Goal: Task Accomplishment & Management: Complete application form

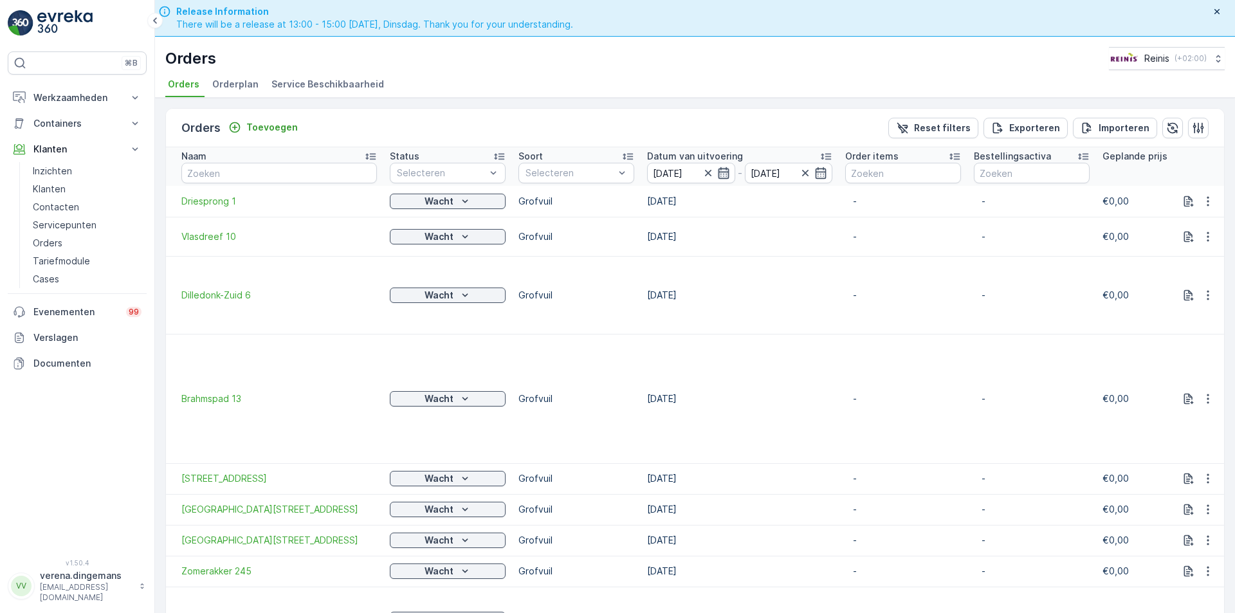
click at [722, 176] on icon "button" at bounding box center [723, 173] width 13 height 13
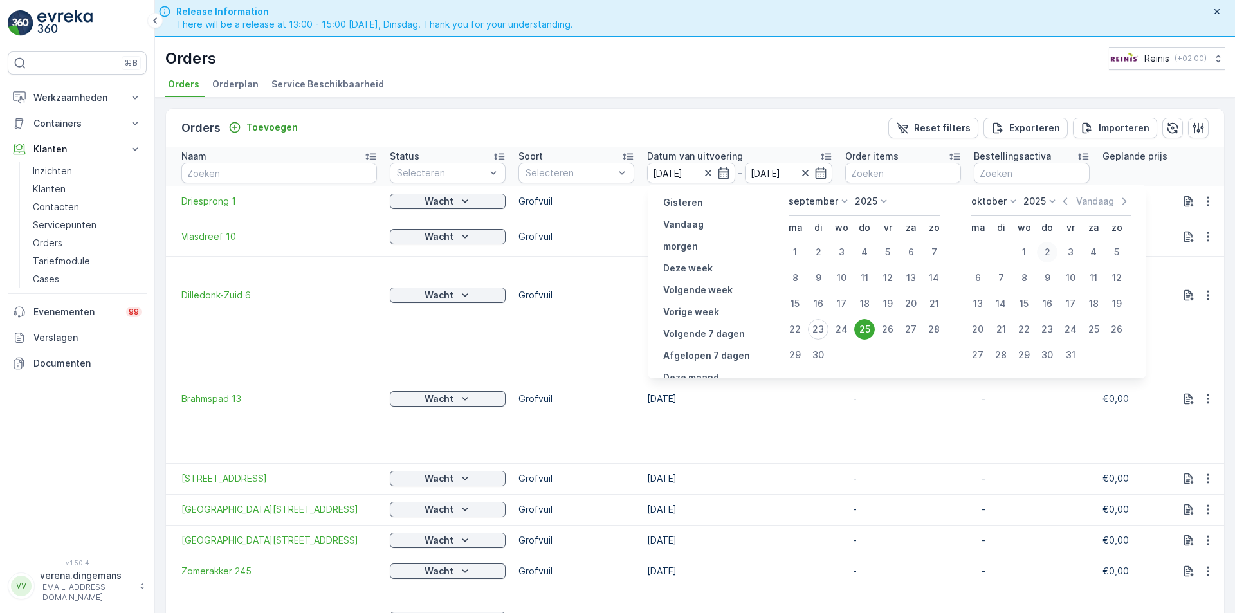
click at [1044, 252] on div "2" at bounding box center [1047, 252] width 21 height 21
type input "[DATE]"
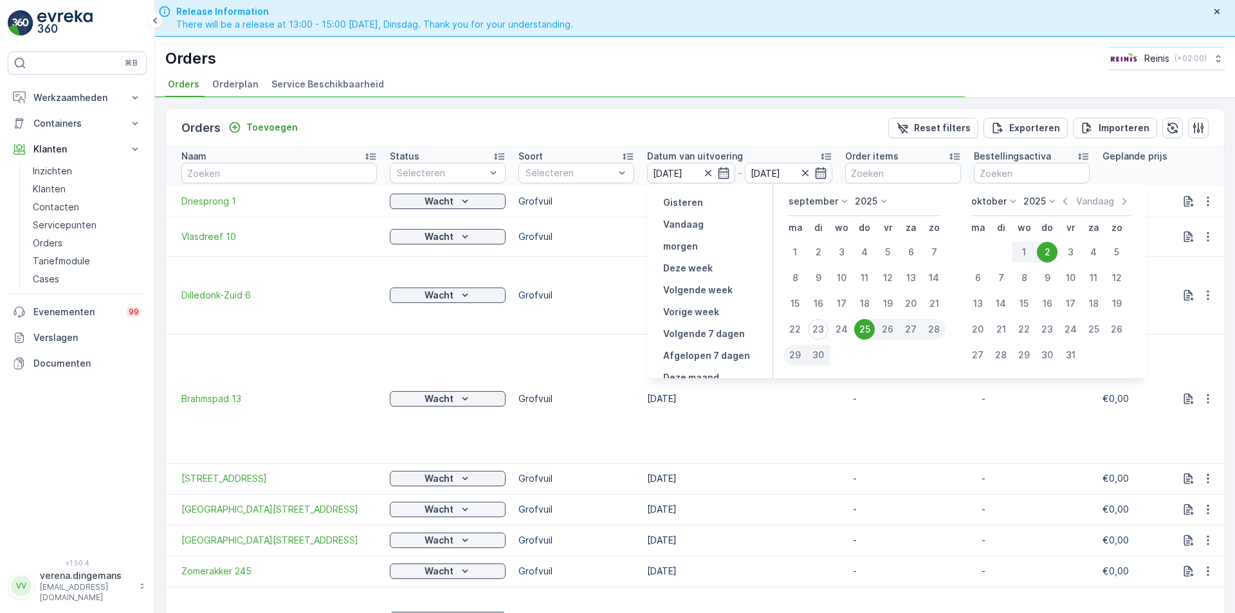
click at [1049, 248] on div "2" at bounding box center [1047, 252] width 21 height 21
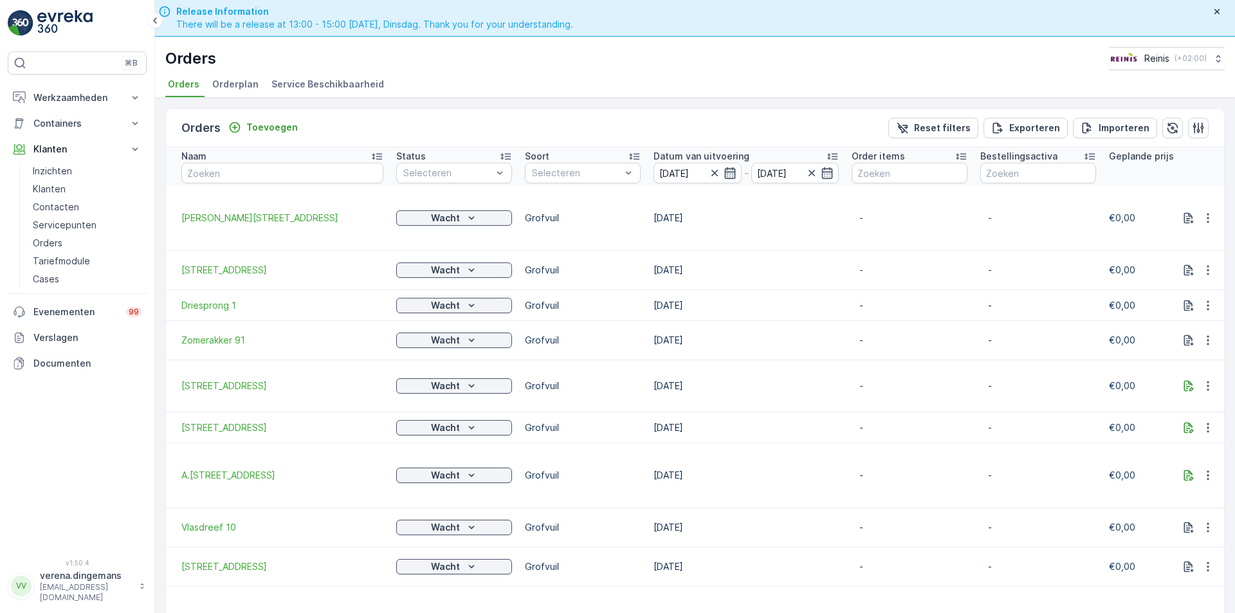
click at [734, 168] on icon "button" at bounding box center [730, 173] width 13 height 13
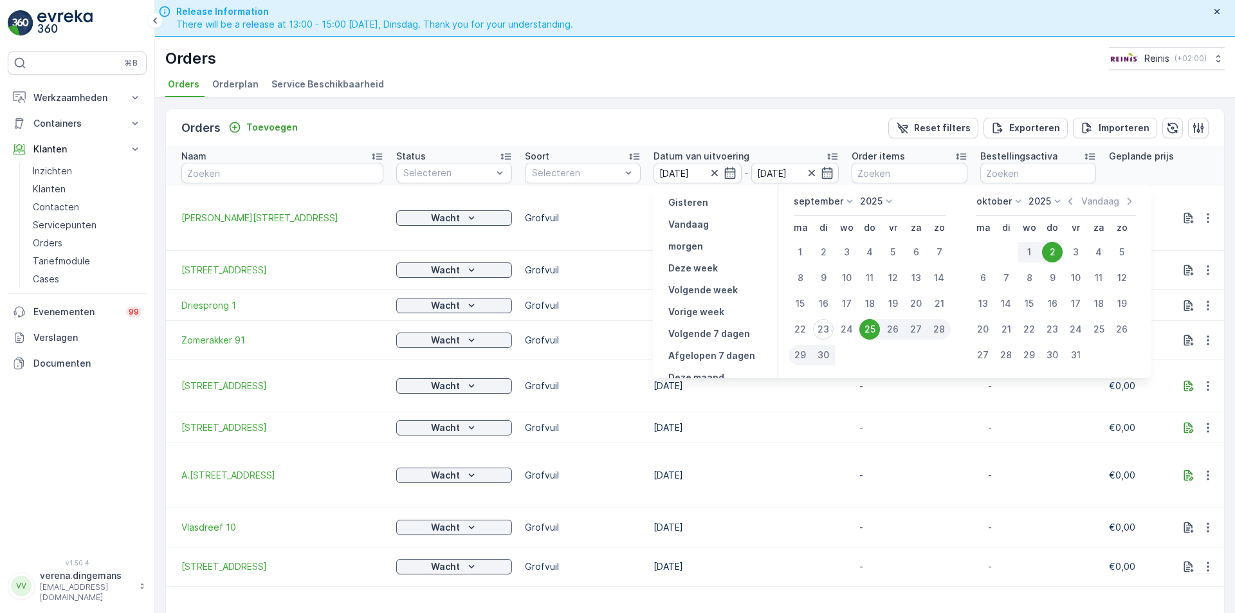
click at [1056, 252] on div "2" at bounding box center [1052, 252] width 21 height 21
click at [733, 168] on icon "button" at bounding box center [730, 173] width 13 height 13
type input "[DATE]"
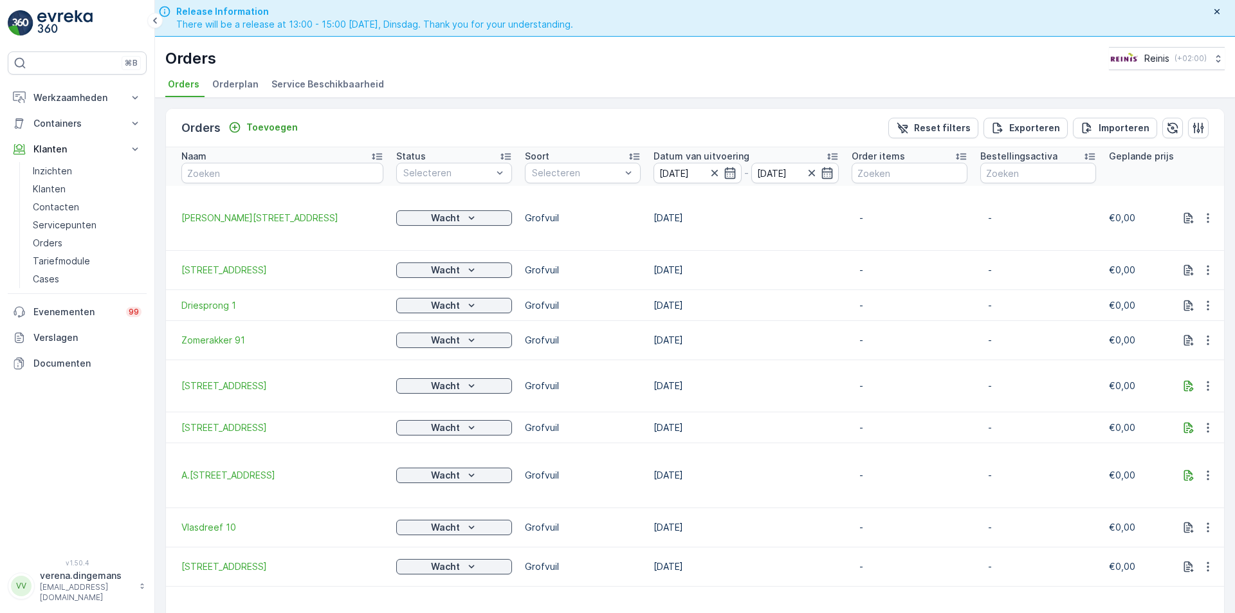
click at [739, 177] on input "[DATE]" at bounding box center [698, 173] width 88 height 21
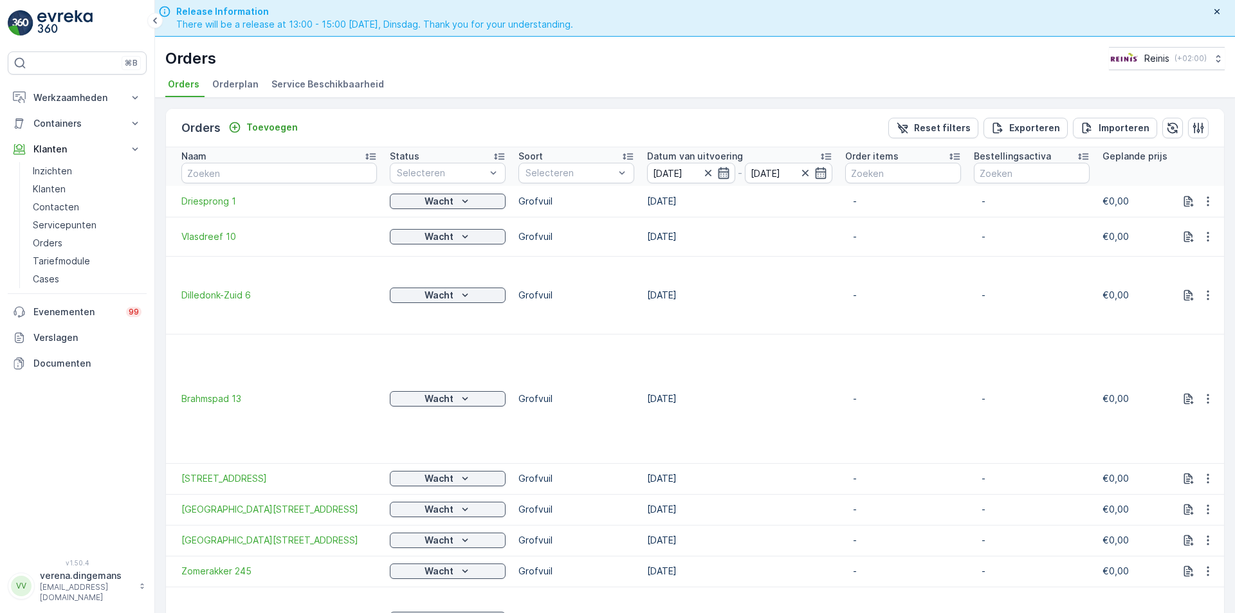
click at [724, 169] on icon "button" at bounding box center [723, 173] width 11 height 12
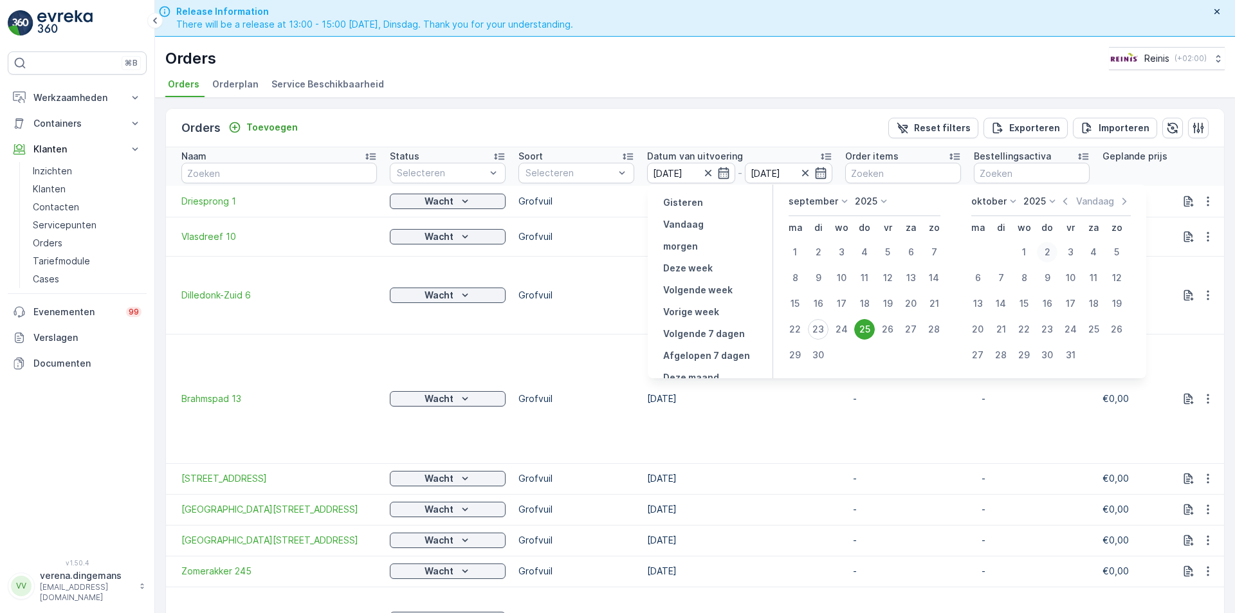
click at [1042, 252] on div "2" at bounding box center [1047, 252] width 21 height 21
type input "[DATE]"
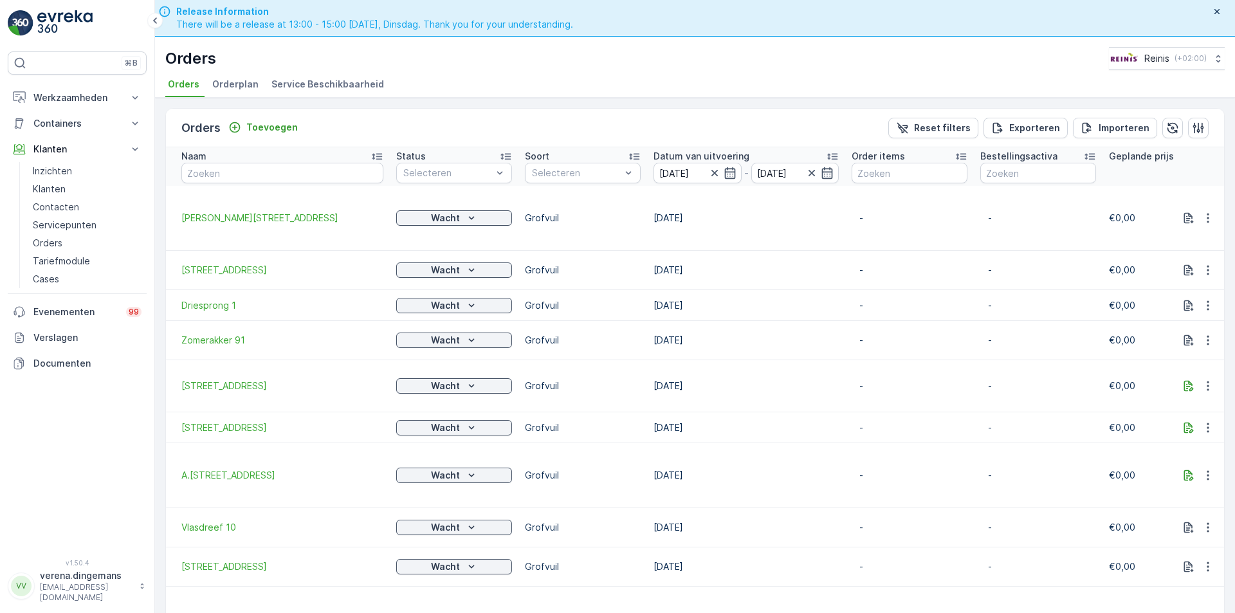
scroll to position [257, 0]
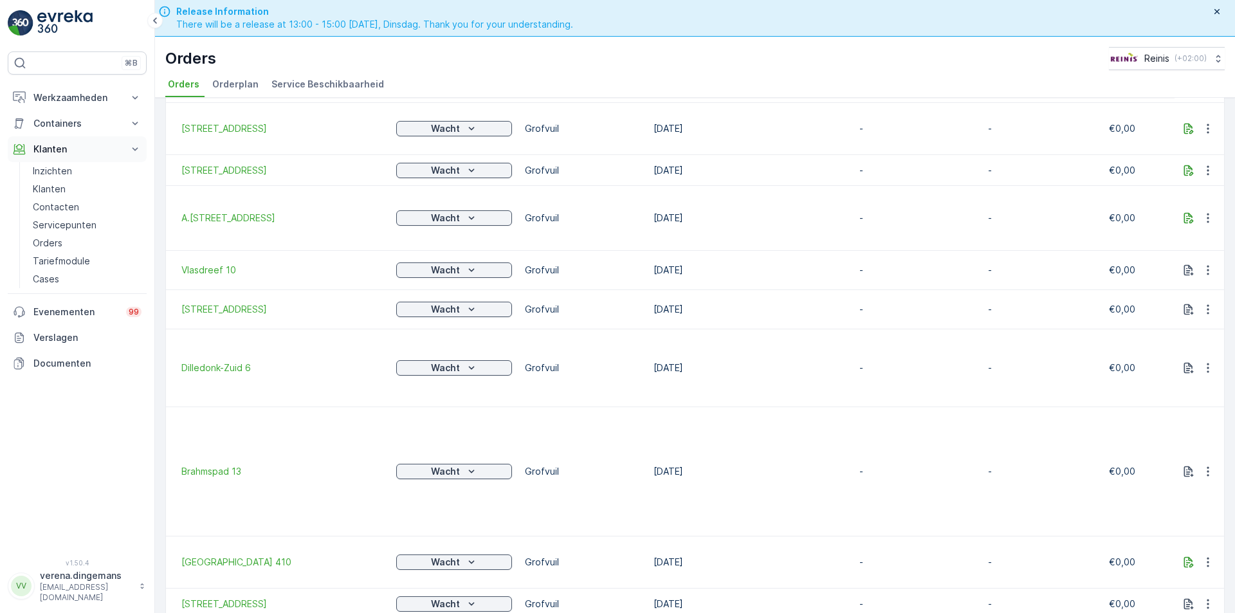
click at [66, 143] on p "Klanten" at bounding box center [76, 149] width 87 height 13
click at [66, 95] on p "Werkzaamheden" at bounding box center [76, 97] width 87 height 13
click at [44, 167] on p "Cockpit" at bounding box center [49, 173] width 33 height 13
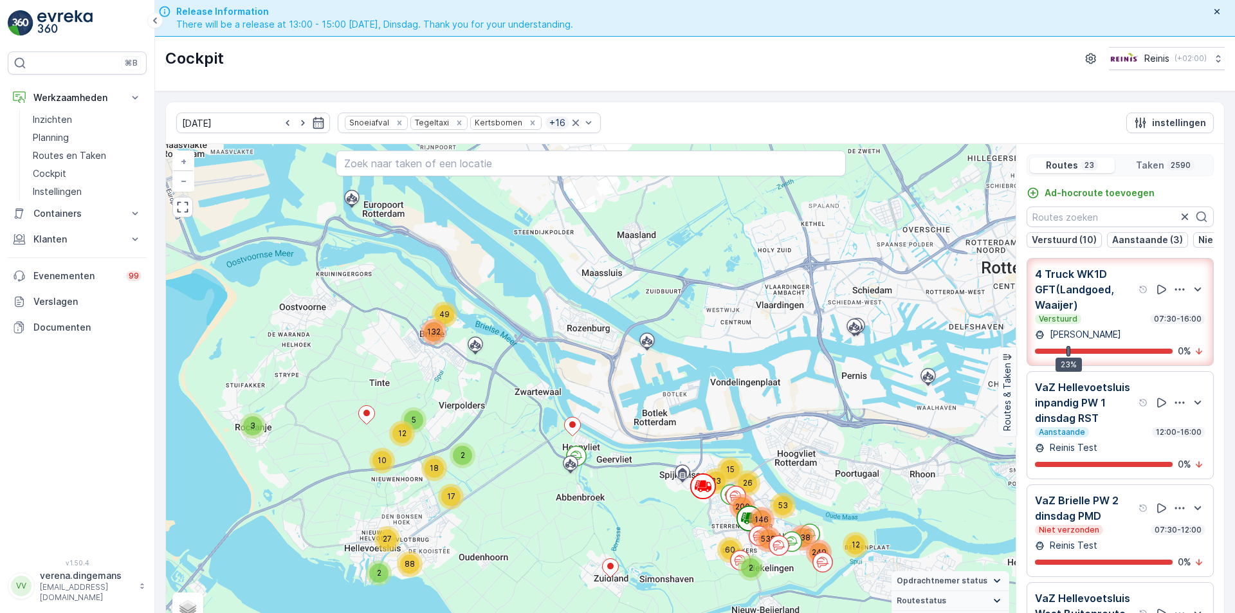
scroll to position [26, 0]
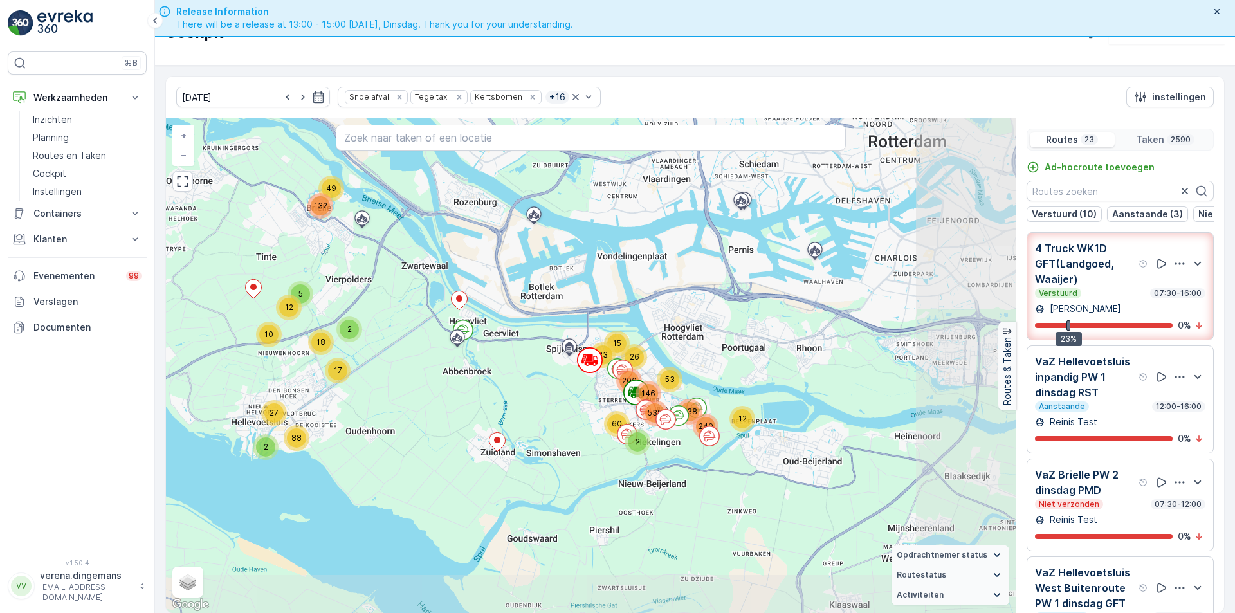
drag, startPoint x: 842, startPoint y: 497, endPoint x: 728, endPoint y: 397, distance: 151.3
click at [728, 397] on div "3 5 12 10 2 17 18 2 27 88 49 132 26 15 83 12 2 60 838 249 146 200 53 538 + − Sa…" at bounding box center [591, 365] width 850 height 495
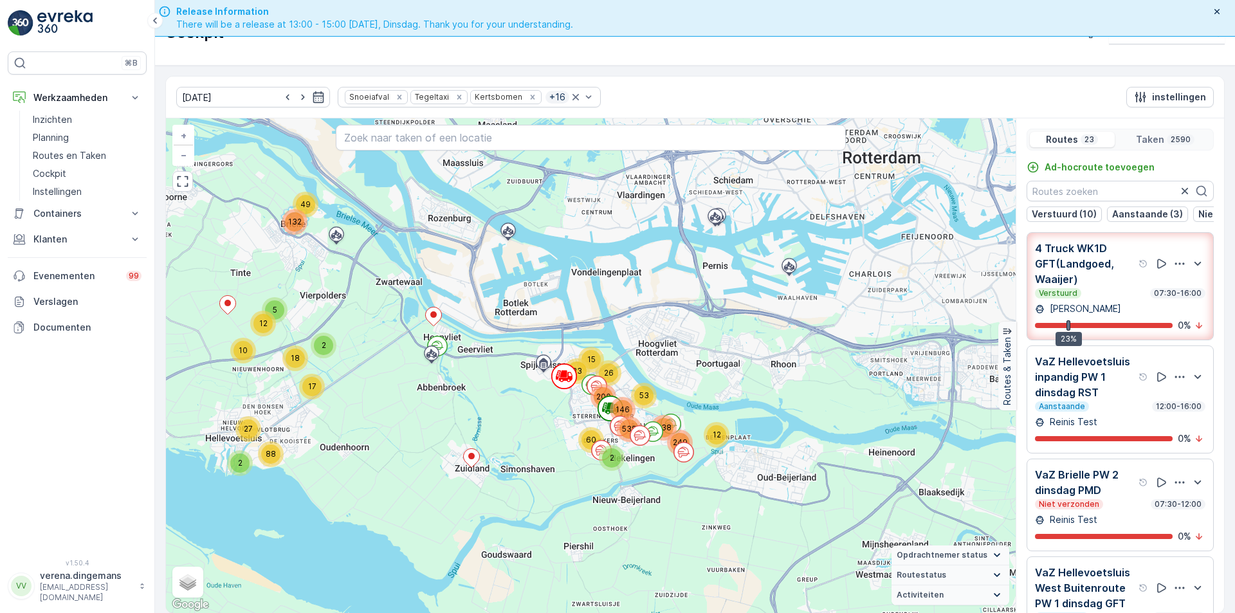
drag, startPoint x: 786, startPoint y: 542, endPoint x: 676, endPoint y: 537, distance: 110.1
click at [676, 537] on div "3 5 12 10 2 17 18 2 27 88 49 132 26 15 83 12 2 60 838 249 146 200 53 538 + − Sa…" at bounding box center [591, 365] width 850 height 495
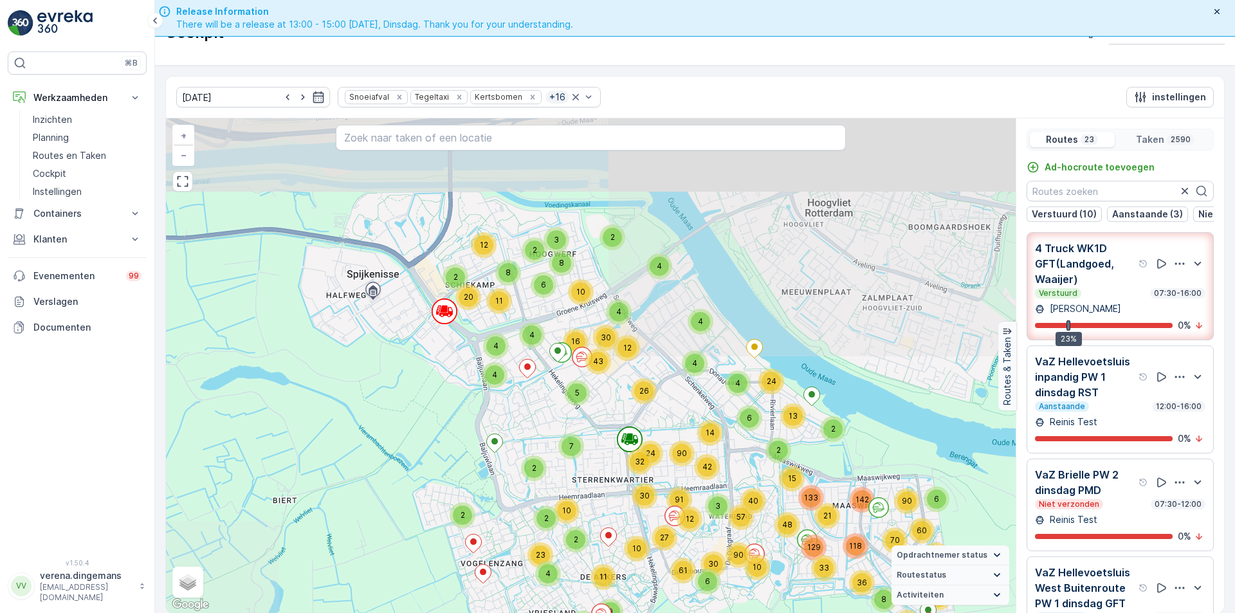
drag, startPoint x: 493, startPoint y: 349, endPoint x: 667, endPoint y: 594, distance: 300.3
click at [667, 594] on div "3 2 2 2 2 2 3 2 3 2 2 3 2 4 3 3 3 2 2 3 4 2 6 6 2 5 6 2 5 2 45 13 19 4 12 8 10 …" at bounding box center [591, 365] width 850 height 495
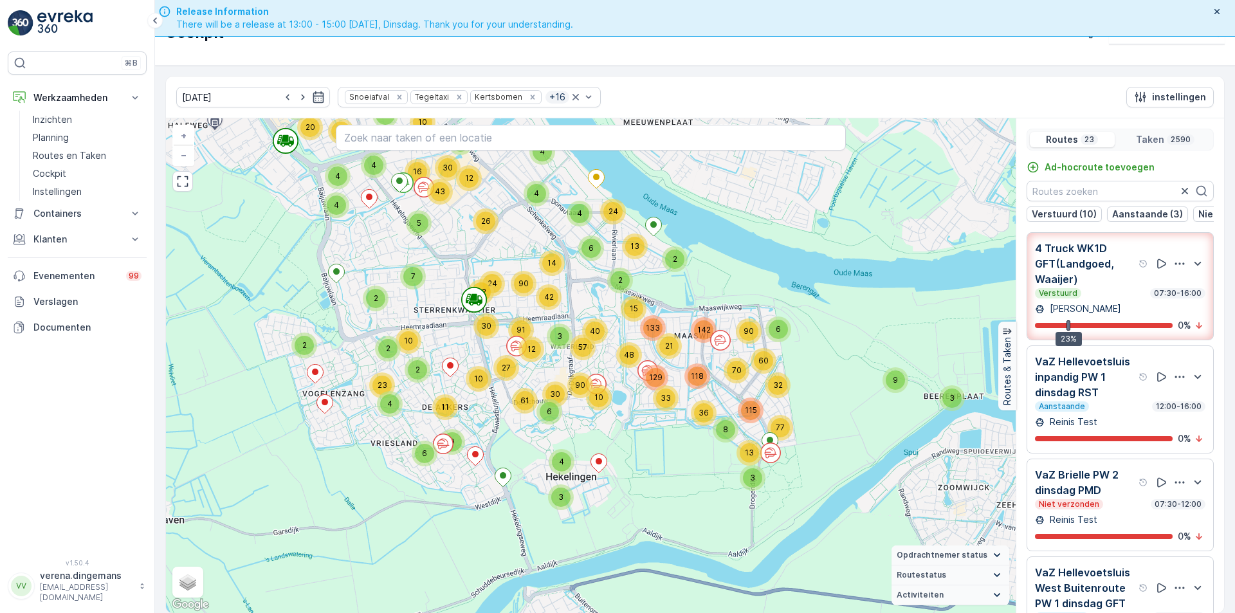
drag, startPoint x: 620, startPoint y: 452, endPoint x: 461, endPoint y: 282, distance: 232.2
click at [461, 282] on div "3 2 2 2 2 2 3 2 3 2 2 3 2 4 3 3 3 2 2 3 4 2 6 6 2 5 6 2 5 2 45 13 19 4 12 8 10 …" at bounding box center [591, 365] width 850 height 495
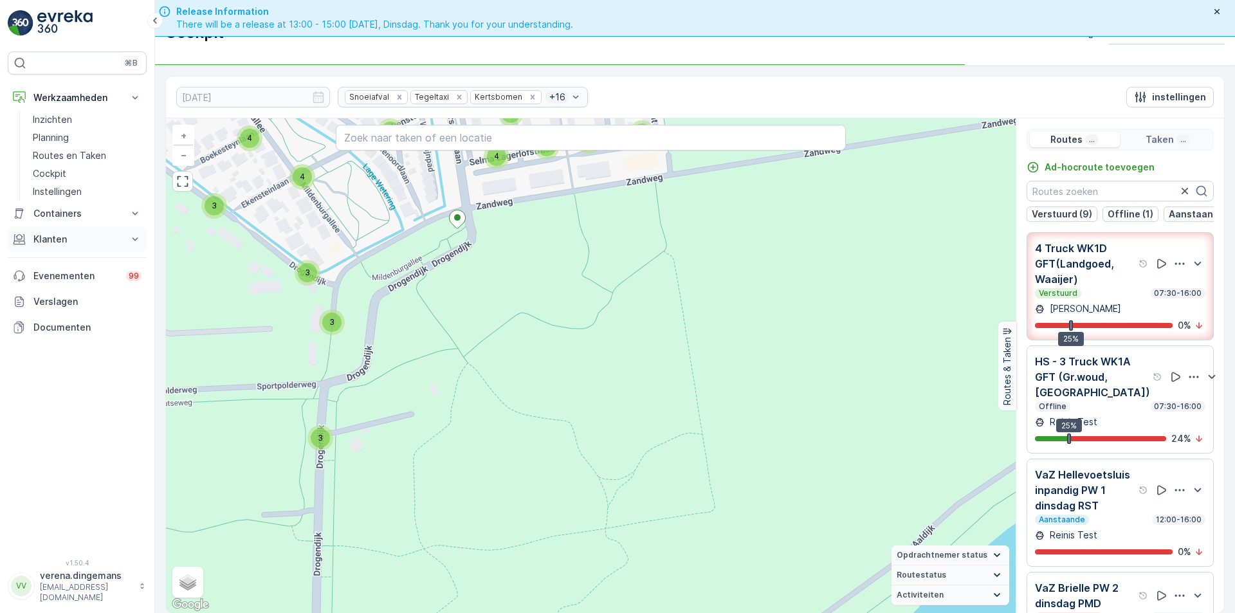
click at [73, 241] on p "Klanten" at bounding box center [76, 239] width 87 height 13
click at [50, 329] on p "Orders" at bounding box center [48, 333] width 30 height 13
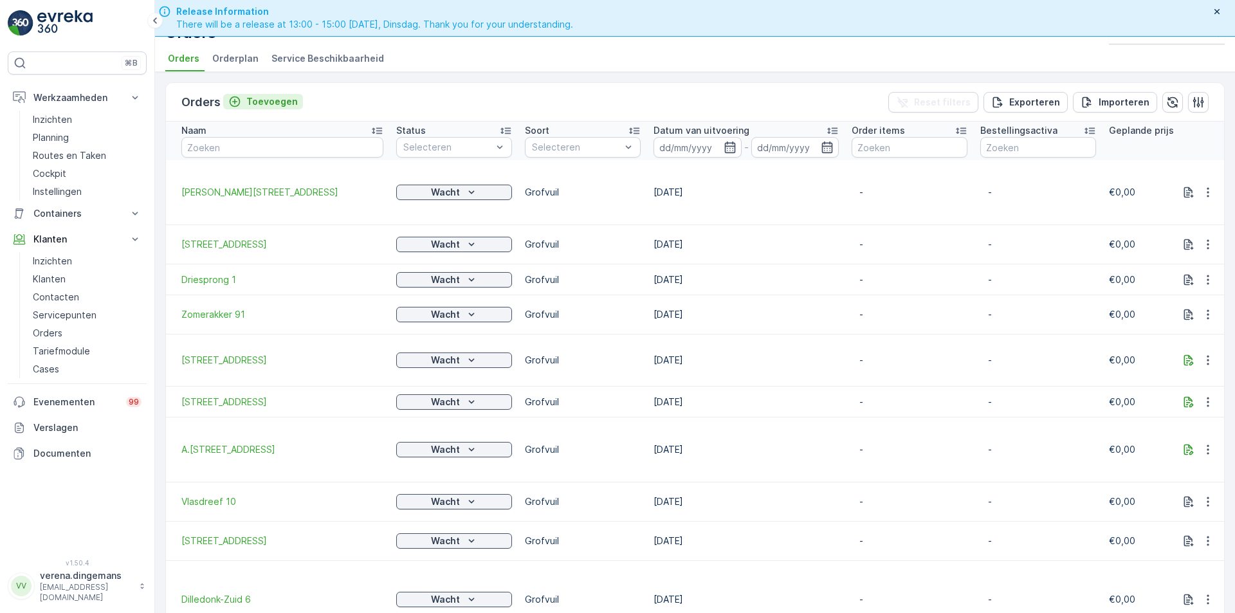
click at [264, 98] on p "Toevoegen" at bounding box center [271, 101] width 51 height 13
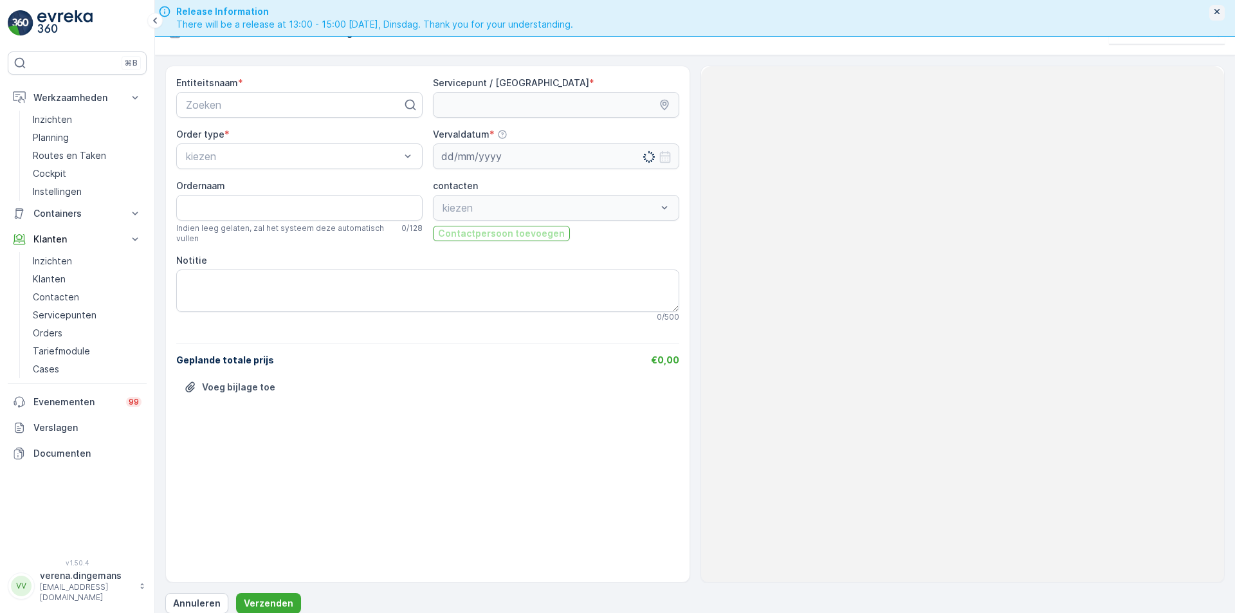
click at [1219, 11] on icon "button" at bounding box center [1217, 11] width 10 height 10
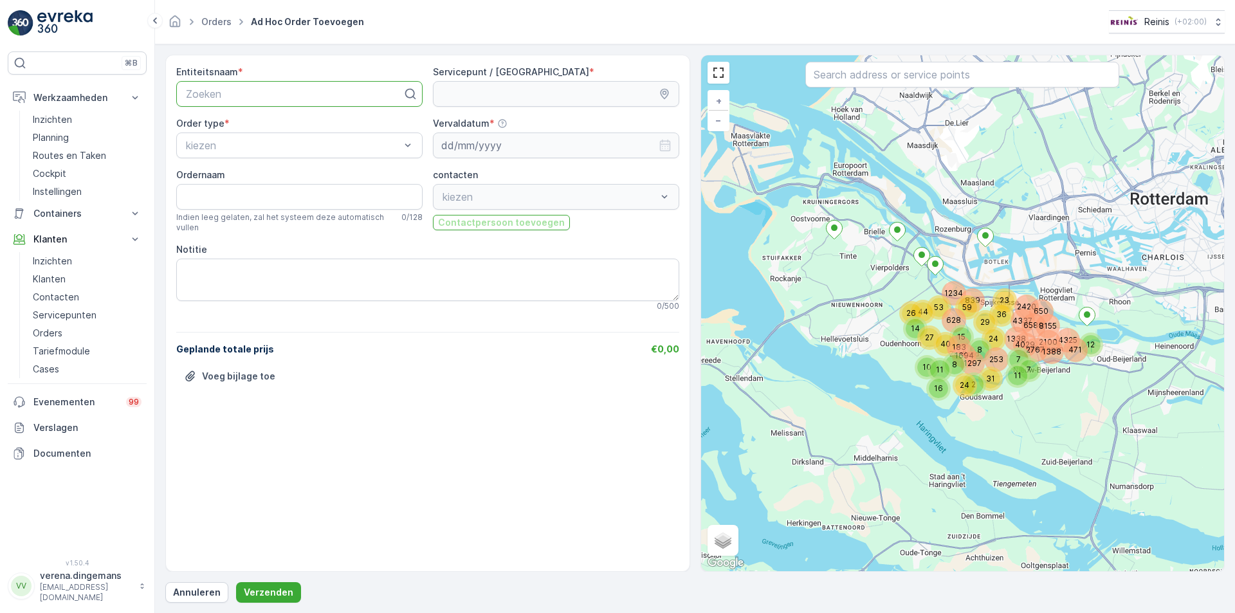
click at [230, 82] on div "Zoeken" at bounding box center [299, 94] width 246 height 26
click at [291, 93] on div at bounding box center [294, 94] width 219 height 12
type input "3206BP90"
click at [228, 127] on span "3206BP90" at bounding box center [210, 126] width 52 height 12
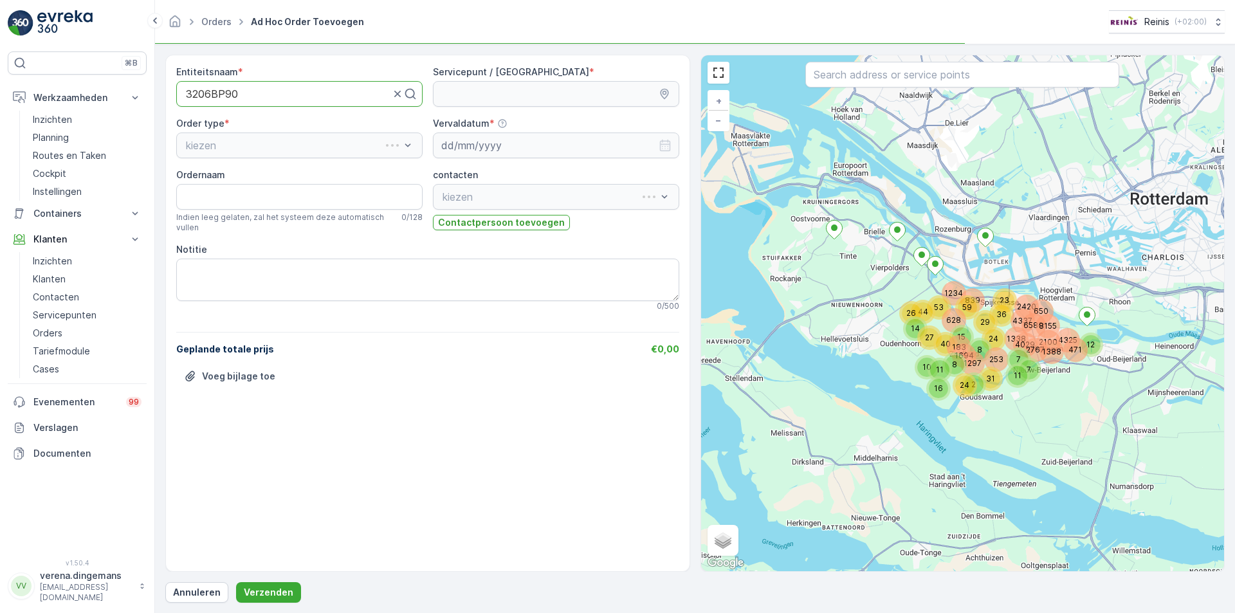
click at [236, 147] on div "kiezen" at bounding box center [299, 146] width 246 height 26
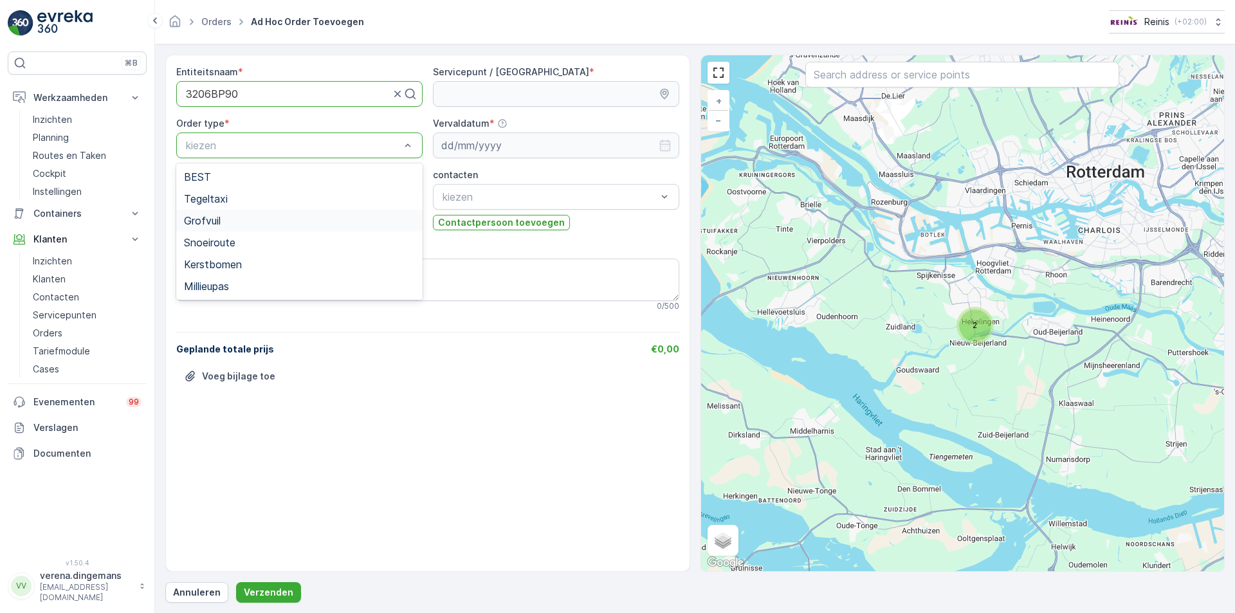
click at [216, 229] on div "Grofvuil" at bounding box center [299, 221] width 246 height 22
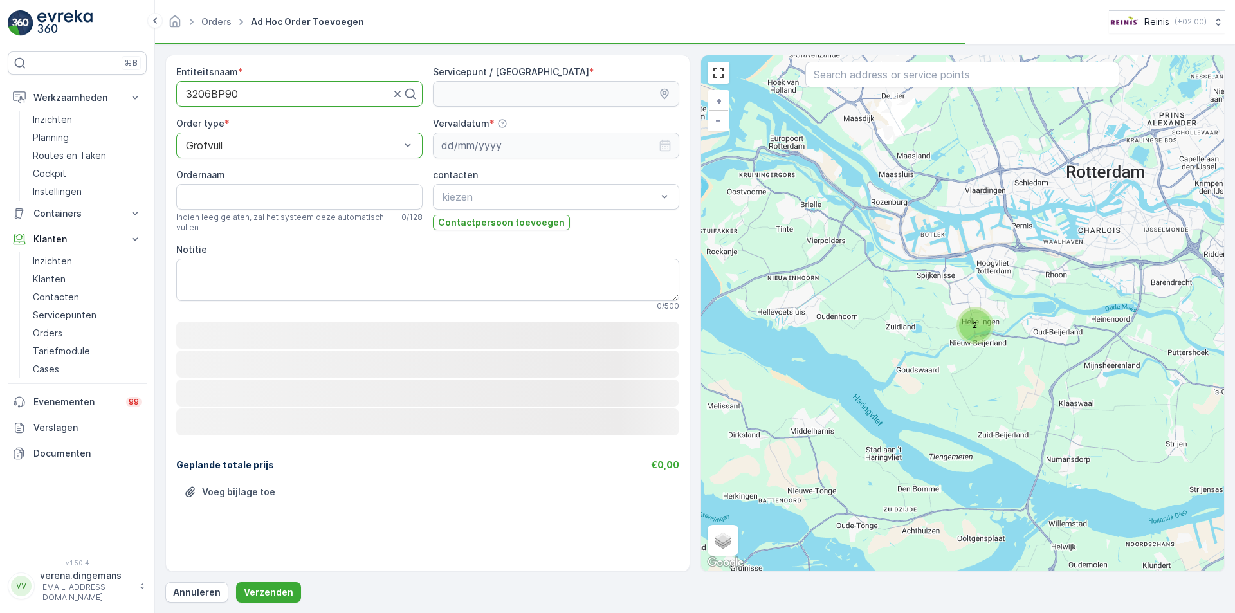
click at [239, 198] on input "Ordernaam" at bounding box center [299, 197] width 246 height 26
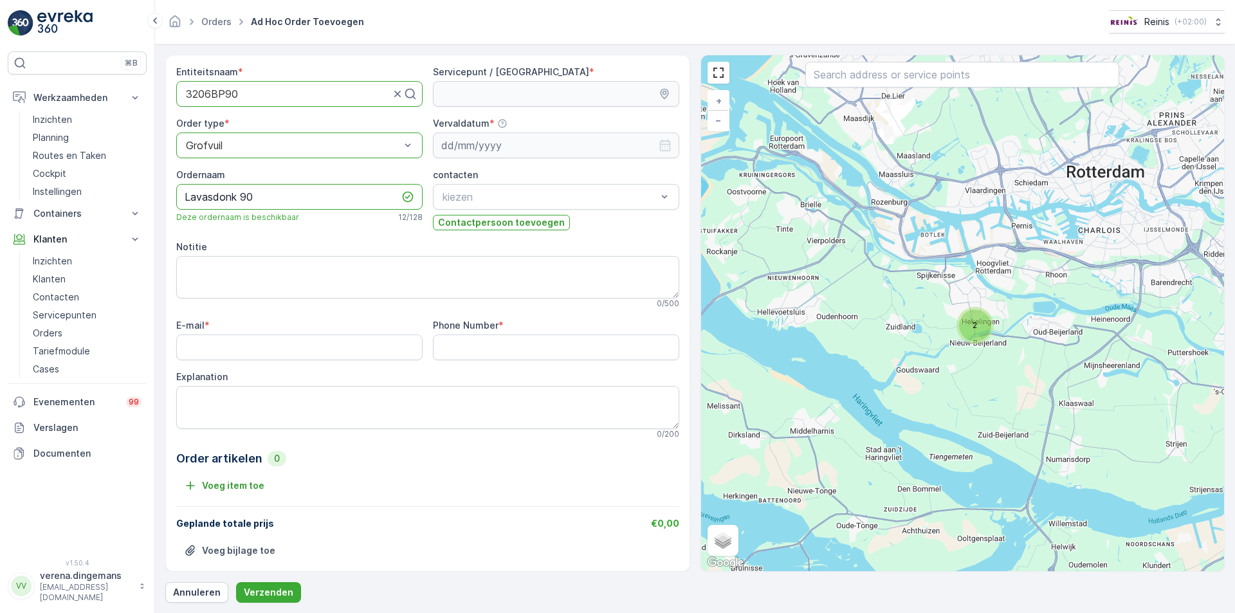
type input "Lavasdonk 90"
click at [321, 344] on input "E-mail" at bounding box center [299, 348] width 246 height 26
type input "[EMAIL_ADDRESS][DOMAIN_NAME]"
click at [449, 351] on Number "Phone Number" at bounding box center [556, 348] width 246 height 26
type Number "09657887387"
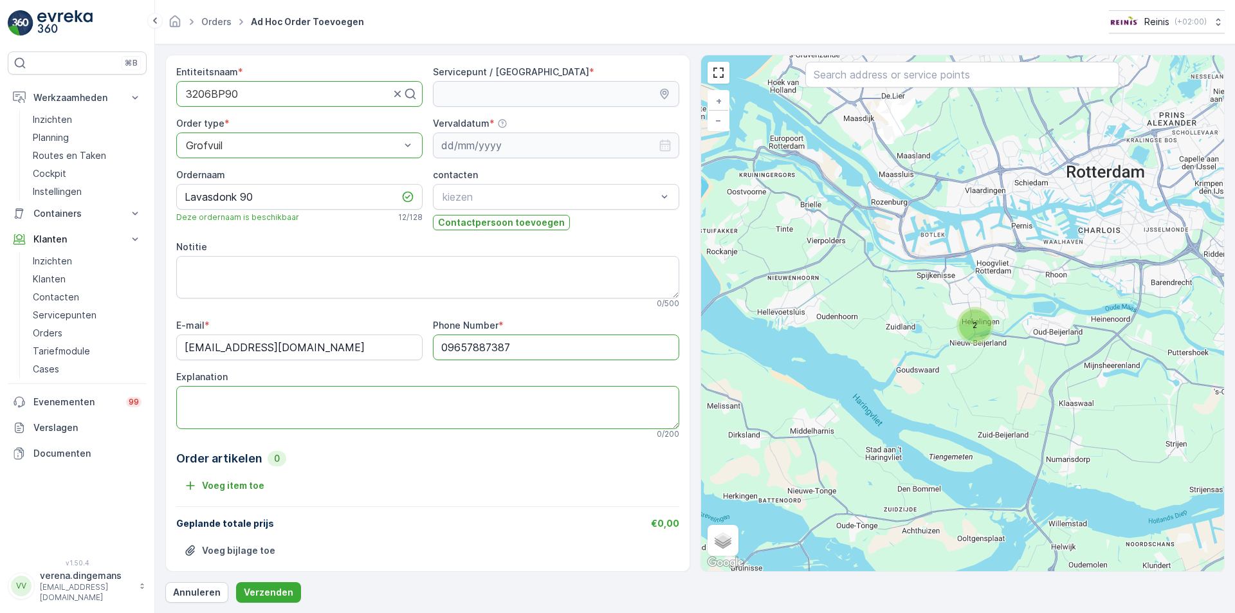
click at [363, 390] on textarea "Explanation" at bounding box center [427, 407] width 503 height 42
type textarea "Koelkast 1 persoons bed Paar stukken hout Spiegel Kruiwagen 1 kuub"
click at [371, 468] on div "Order artikelen 0 Voeg item toe" at bounding box center [427, 473] width 503 height 46
click at [304, 198] on input "Lavasdonk 90" at bounding box center [299, 197] width 246 height 26
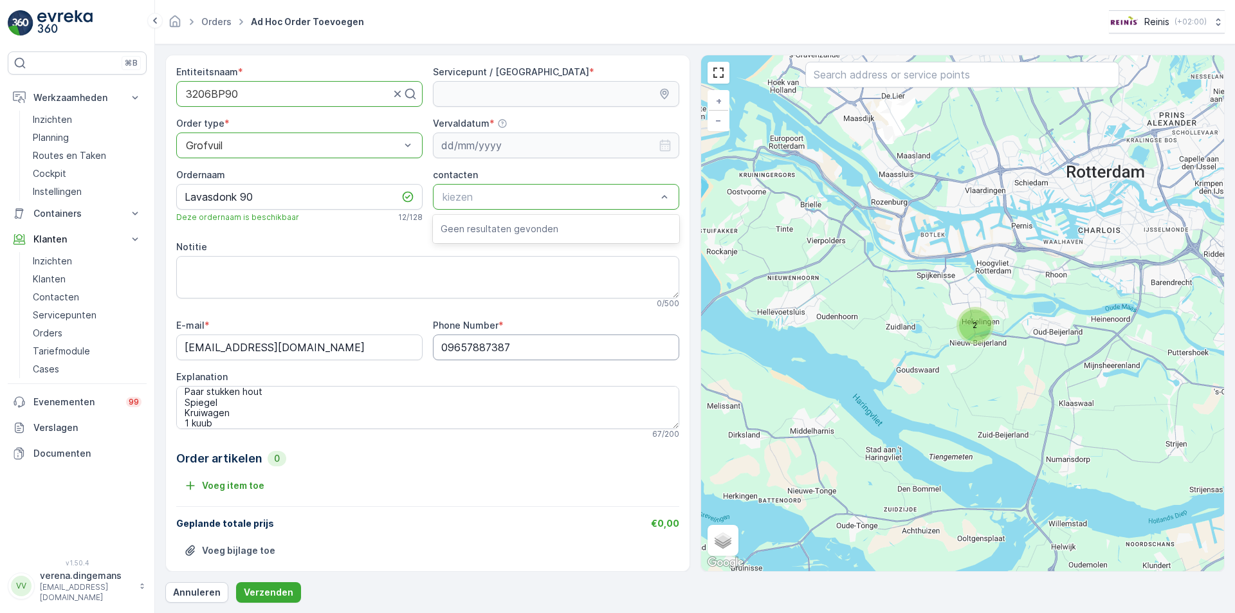
click at [449, 348] on Number "09657887387" at bounding box center [556, 348] width 246 height 26
type Number "0657887387"
click at [514, 399] on textarea "Koelkast 1 persoons bed Paar stukken hout Spiegel Kruiwagen 1 kuub" at bounding box center [427, 407] width 503 height 42
click at [289, 333] on div "E-mail * [EMAIL_ADDRESS][DOMAIN_NAME]" at bounding box center [299, 339] width 246 height 41
click at [285, 264] on textarea "Notitie" at bounding box center [427, 277] width 503 height 42
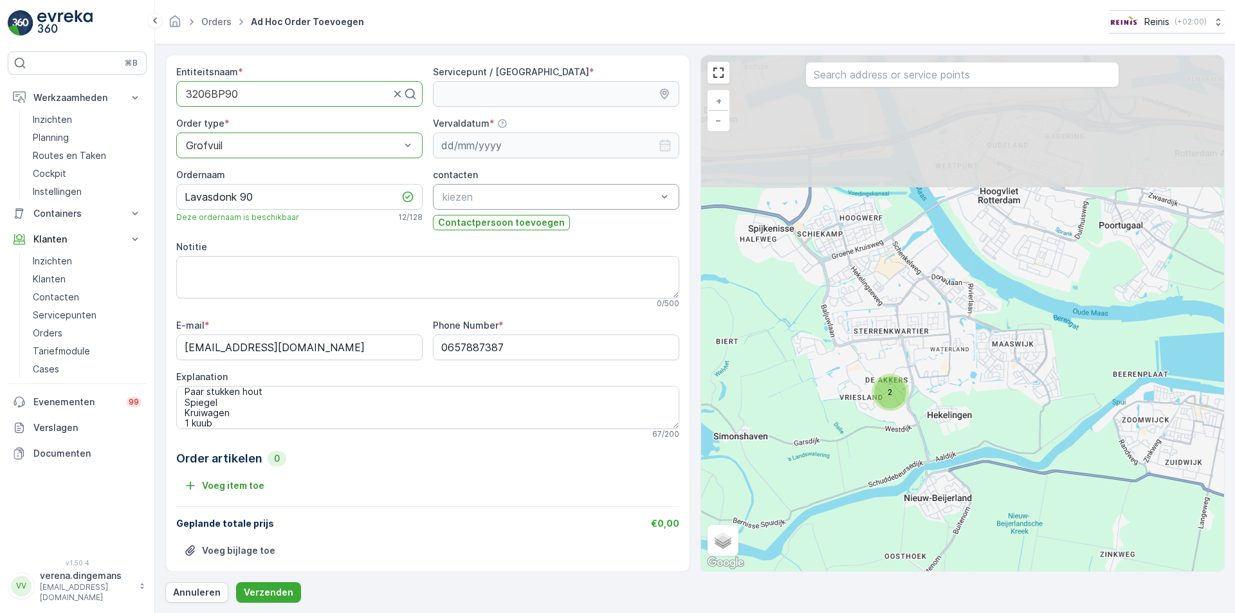
drag, startPoint x: 826, startPoint y: 247, endPoint x: 934, endPoint y: 478, distance: 254.7
click at [934, 478] on div "2 + − Satelliet stappenplan Terrein Hybride Leaflet Sneltoetsen Kaartgegevens K…" at bounding box center [963, 313] width 524 height 516
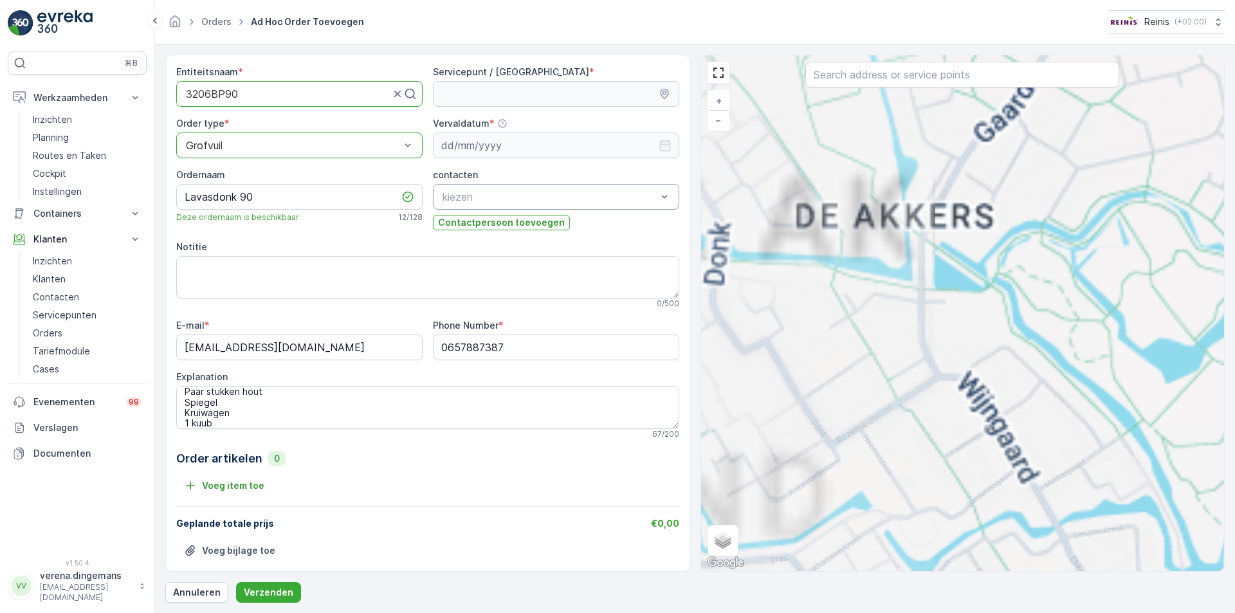
drag, startPoint x: 846, startPoint y: 340, endPoint x: 1026, endPoint y: 580, distance: 300.6
click at [1026, 580] on div "Entiteitsnaam * 3206BP90 Servicepunt / Locatie * Order type * option Grofvuil, …" at bounding box center [695, 329] width 1060 height 548
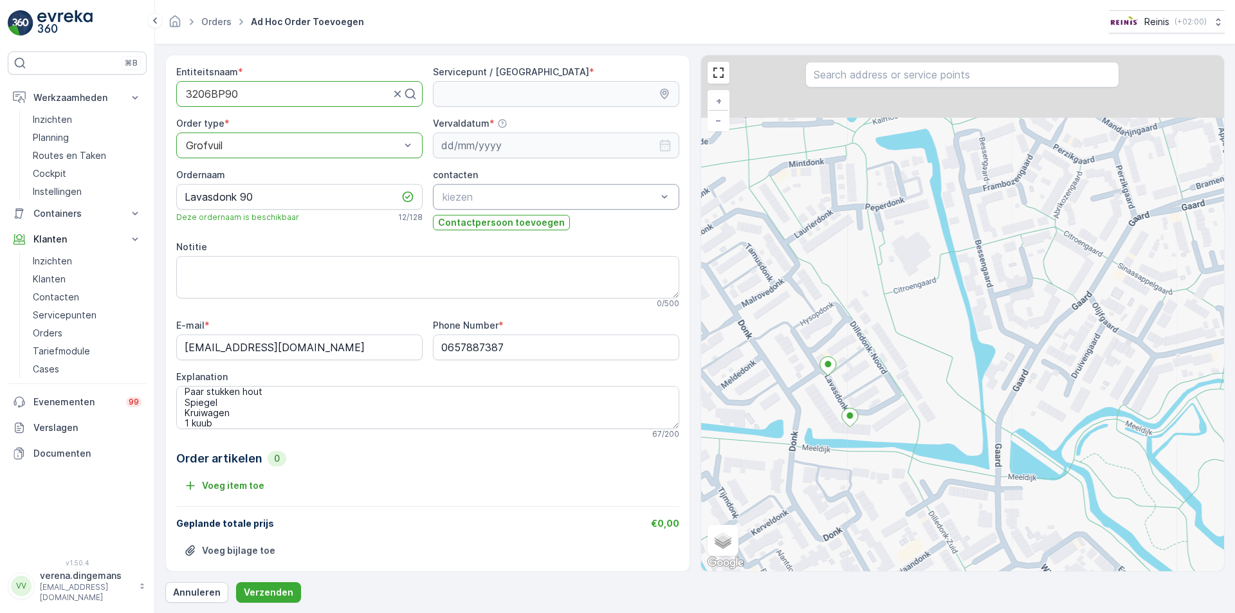
drag, startPoint x: 847, startPoint y: 323, endPoint x: 881, endPoint y: 440, distance: 122.1
click at [881, 440] on div "+ − Satelliet stappenplan Terrein Hybride Leaflet Sneltoetsen Kaartgegevens Kaa…" at bounding box center [963, 313] width 524 height 516
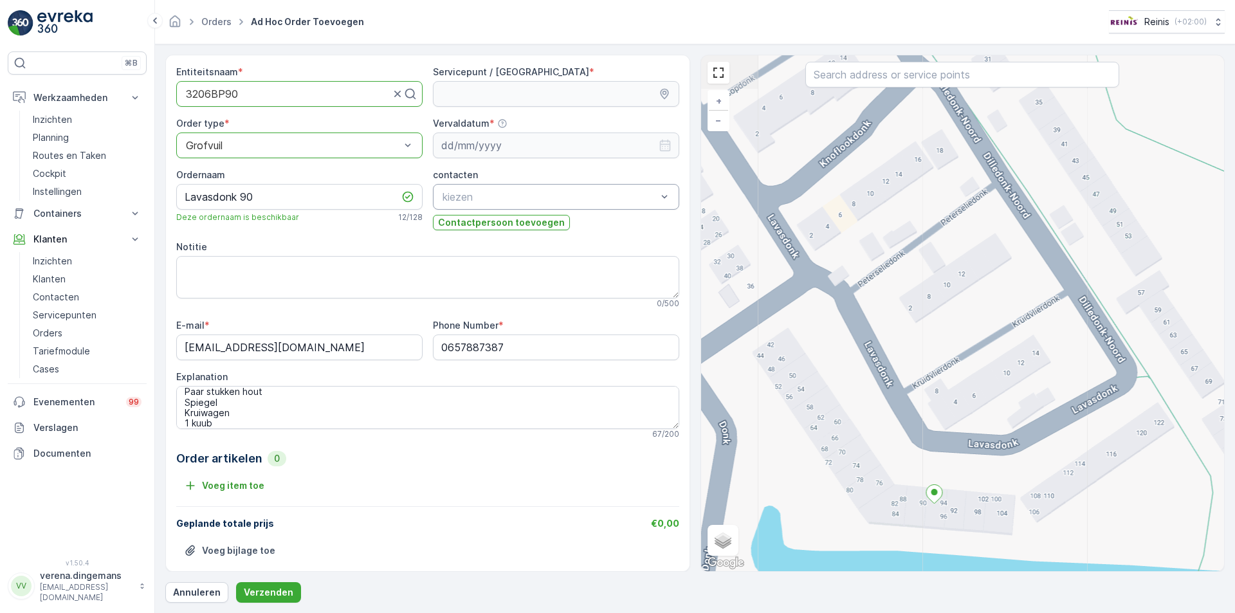
drag, startPoint x: 800, startPoint y: 425, endPoint x: 996, endPoint y: 423, distance: 195.6
click at [996, 423] on div "+ − Satelliet stappenplan Terrein Hybride Leaflet Sneltoetsen Kaartgegevens Kaa…" at bounding box center [963, 313] width 524 height 516
click at [847, 293] on icon at bounding box center [844, 288] width 16 height 19
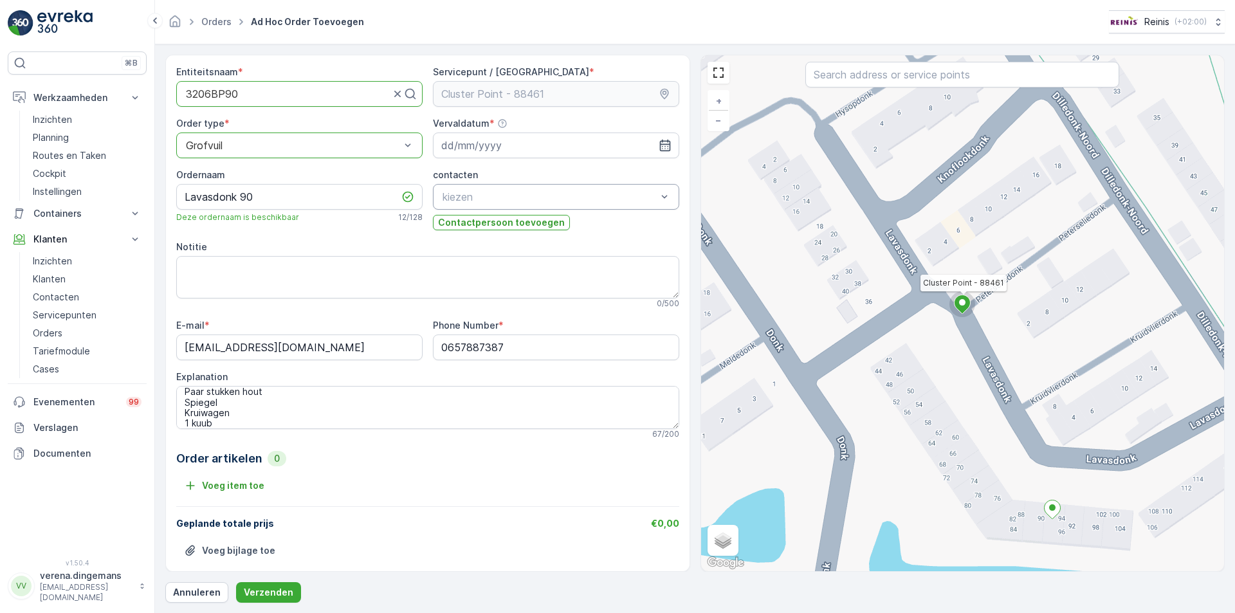
click at [980, 316] on div "Cluster Point - 88461 + − Satelliet stappenplan Terrein Hybride Leaflet Sneltoe…" at bounding box center [963, 313] width 524 height 516
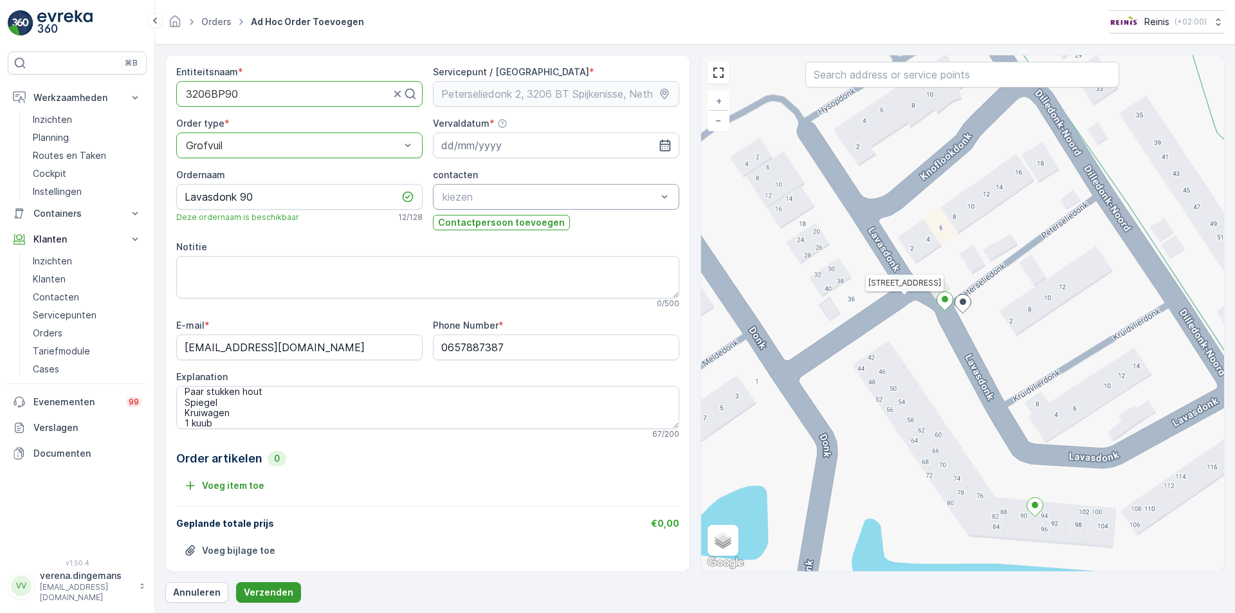
click at [274, 589] on p "Verzenden" at bounding box center [269, 592] width 50 height 13
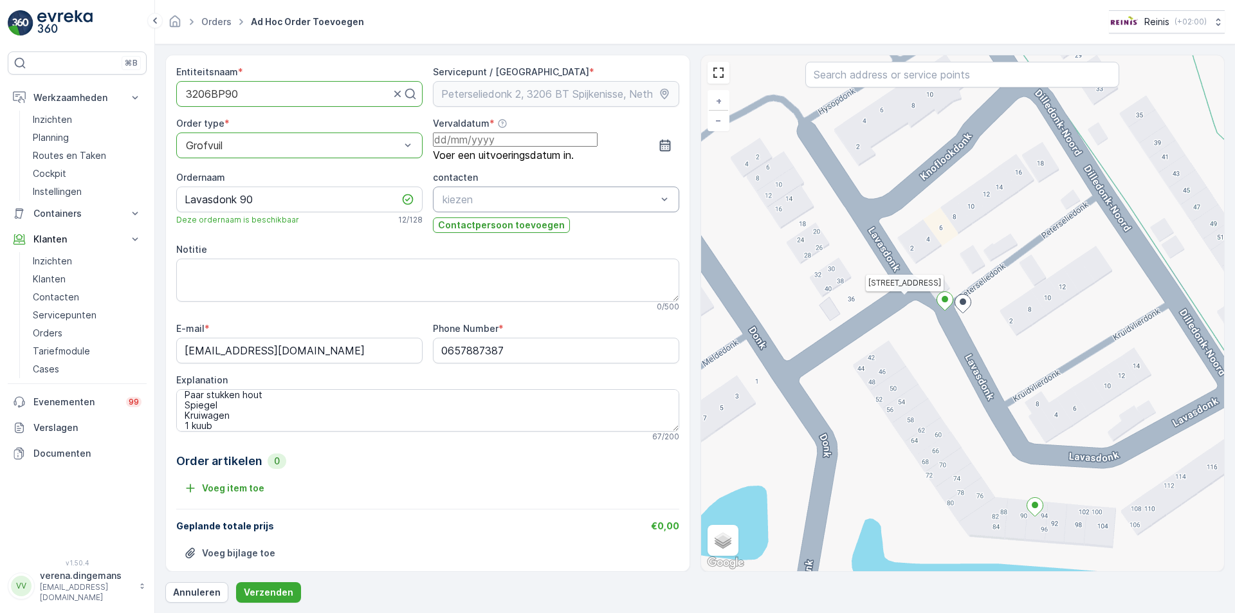
click at [660, 141] on icon "button" at bounding box center [664, 146] width 11 height 12
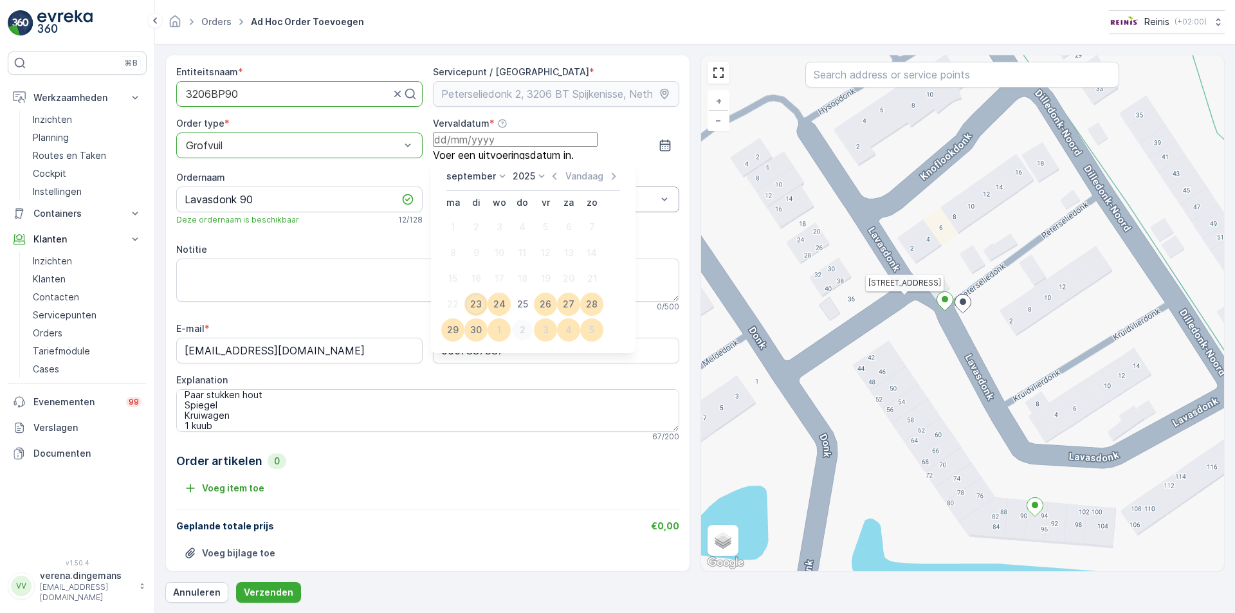
click at [521, 332] on div "2" at bounding box center [522, 330] width 21 height 21
type input "[DATE]"
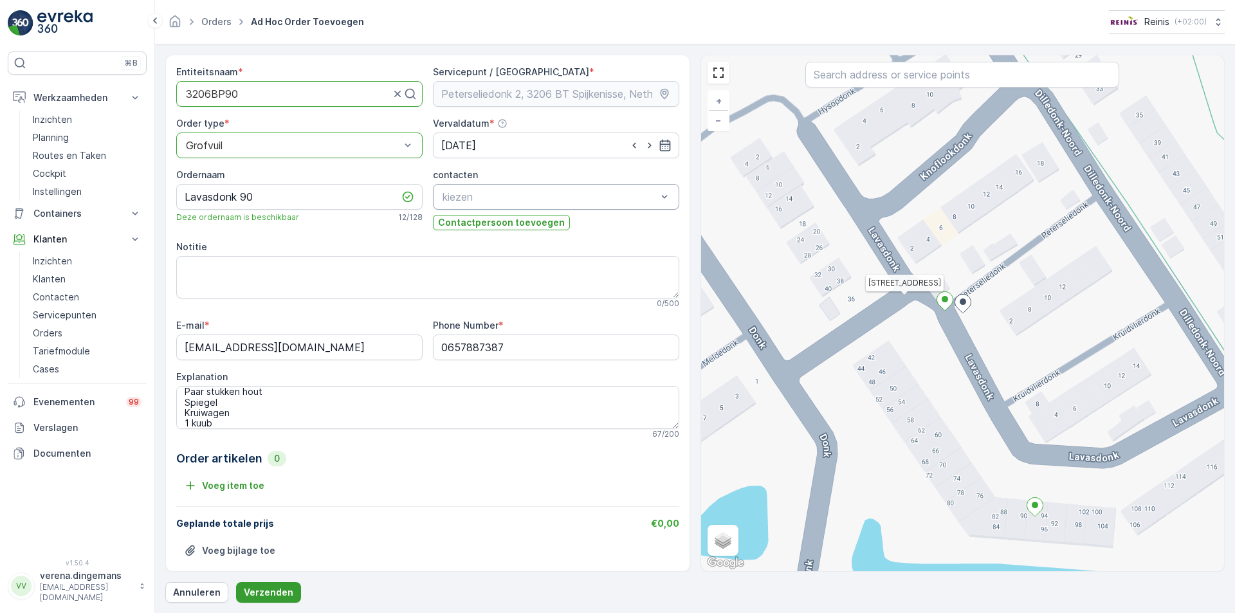
click at [284, 596] on p "Verzenden" at bounding box center [269, 592] width 50 height 13
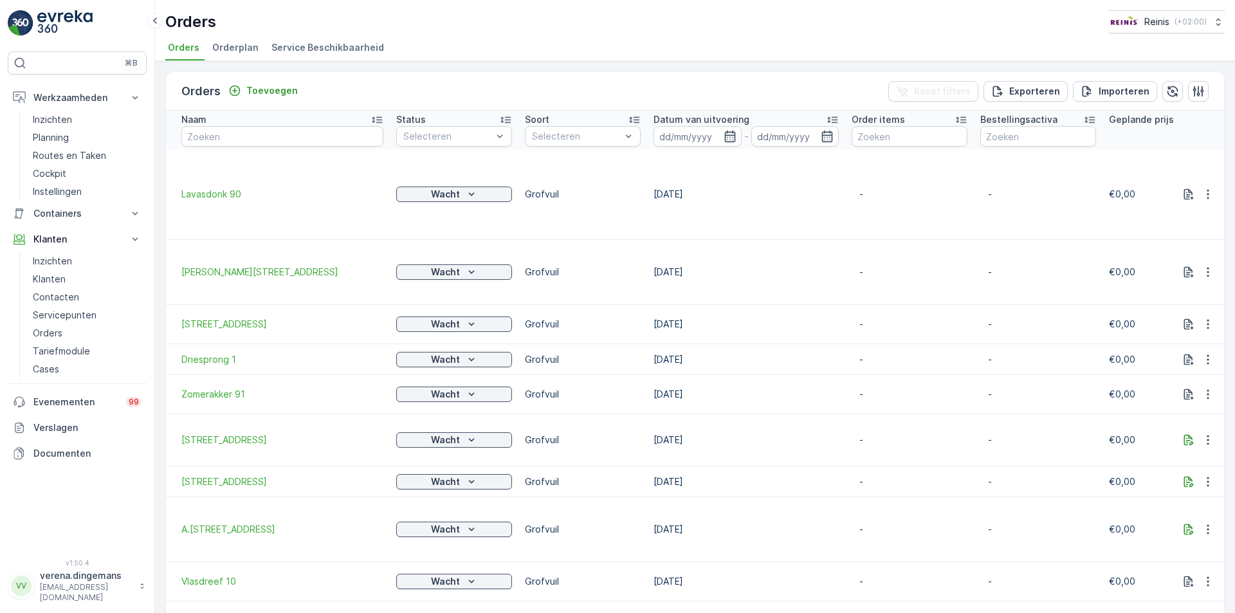
click at [670, 37] on div "Orders Reinis ( +02:00 ) Orders Orderplan Service Beschikbaarheid" at bounding box center [695, 30] width 1080 height 61
click at [51, 171] on p "Cockpit" at bounding box center [49, 173] width 33 height 13
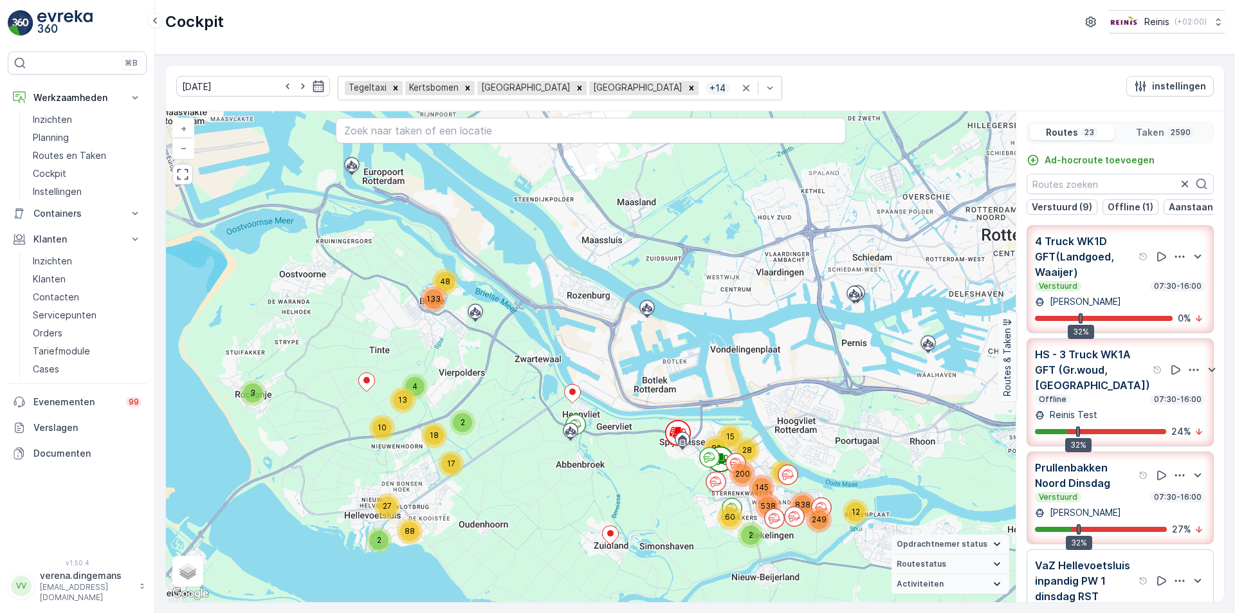
click at [394, 86] on icon "Remove Tegeltaxi" at bounding box center [396, 88] width 5 height 5
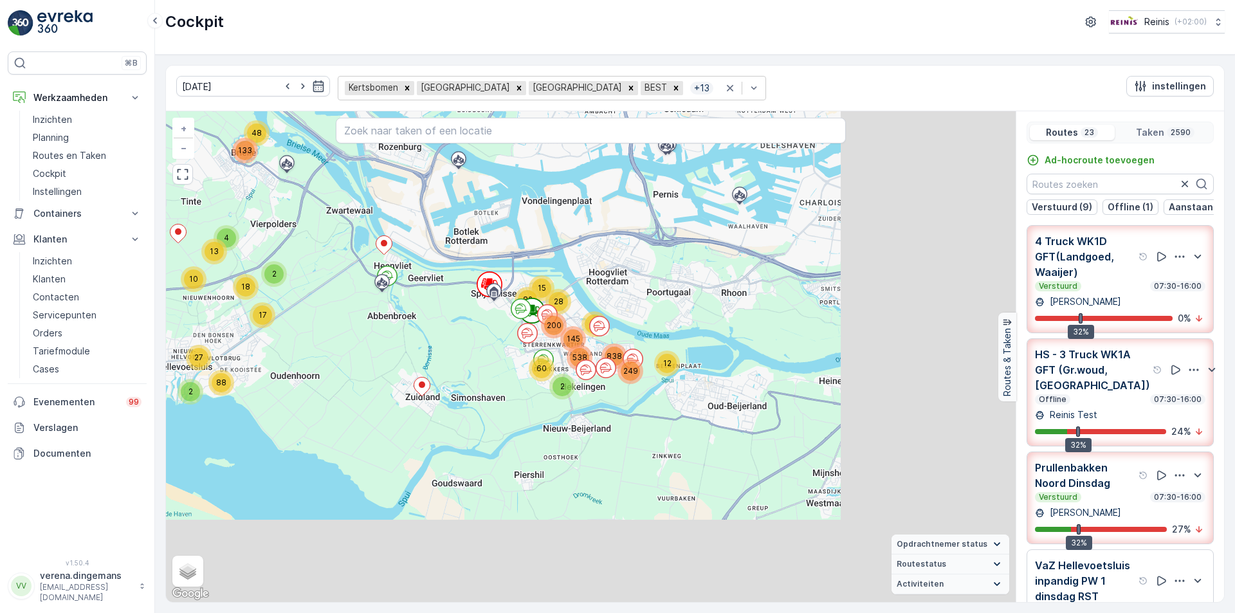
drag, startPoint x: 704, startPoint y: 535, endPoint x: 479, endPoint y: 372, distance: 278.7
click at [479, 372] on div "3 4 13 10 2 17 18 2 27 88 48 133 28 15 82 12 2 60 838 249 145 200 53 538 + − Sa…" at bounding box center [591, 356] width 850 height 491
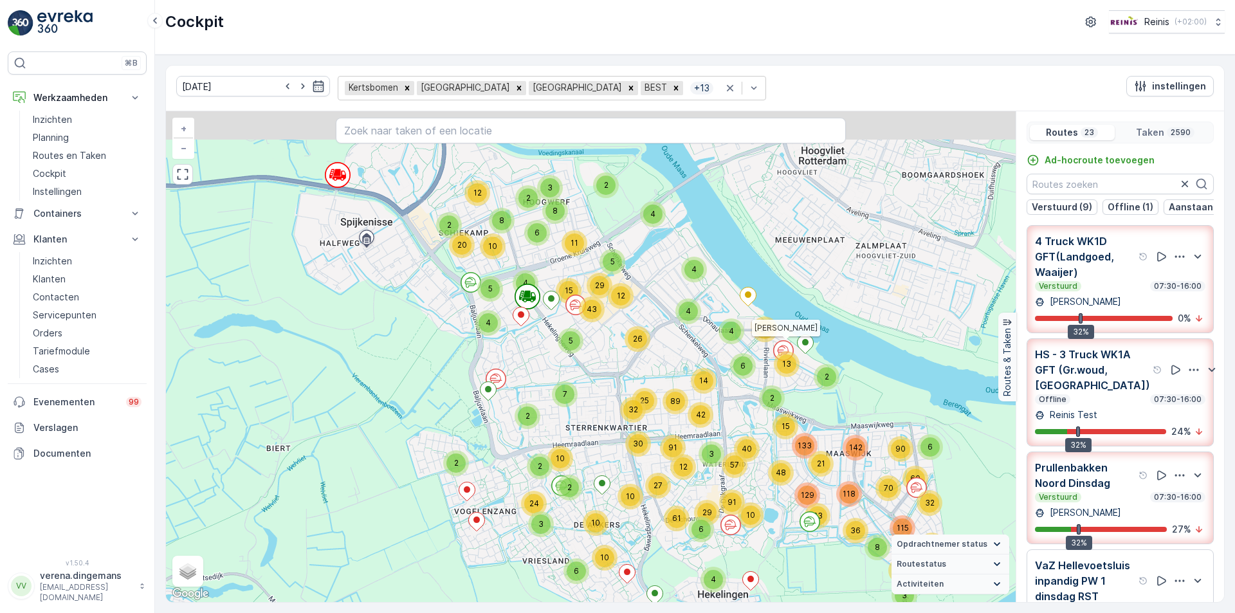
drag, startPoint x: 392, startPoint y: 210, endPoint x: 621, endPoint y: 356, distance: 272.2
click at [621, 356] on div "3 2 3 3 2 3 2 3 2 3 2 4 3 3 3 2 2 3 4 2 2 6 6 5 6 2 5 2 45 13 19 4 12 8 9 15 3 …" at bounding box center [591, 356] width 850 height 491
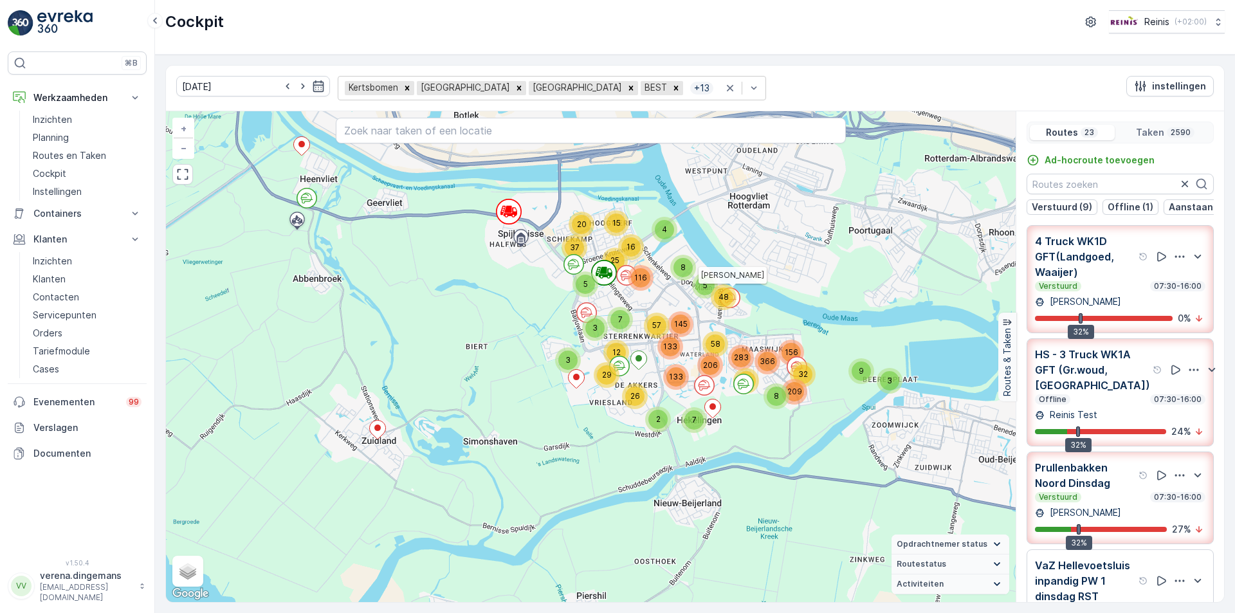
drag, startPoint x: 336, startPoint y: 335, endPoint x: 457, endPoint y: 336, distance: 121.6
click at [457, 336] on div "3 4 3 5 5 2 3 4 3 3 4 4 3 4 3 10 2 2 13 12 2 6 79 4 44 3 9 121 16 4 8 15 25 20 …" at bounding box center [591, 356] width 850 height 491
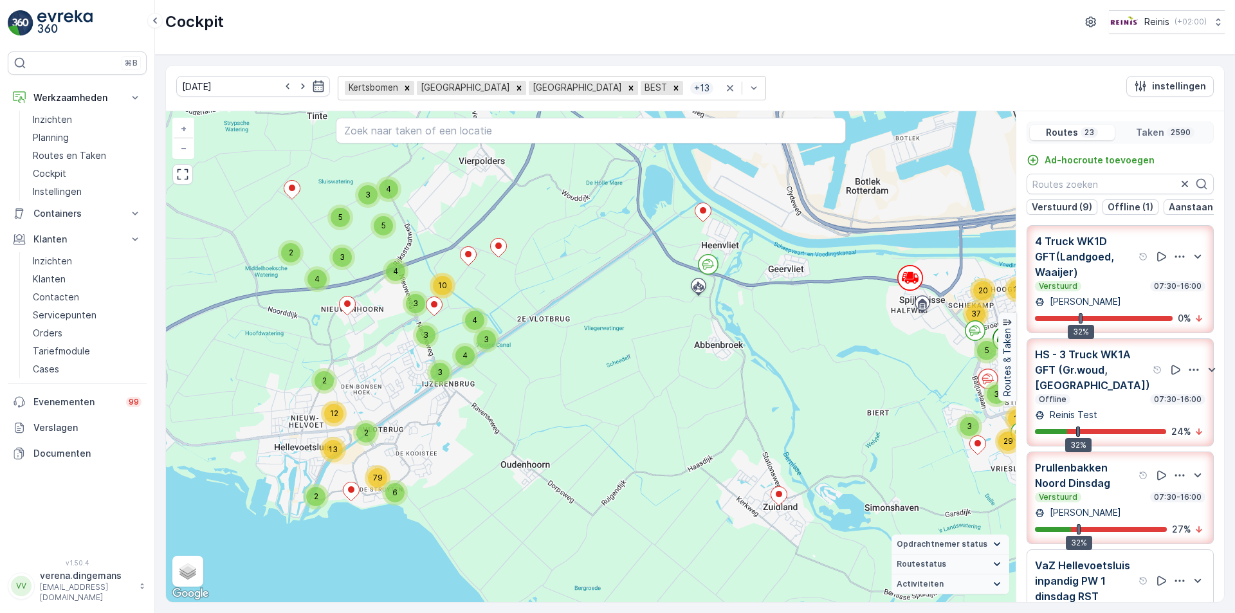
drag, startPoint x: 366, startPoint y: 271, endPoint x: 763, endPoint y: 332, distance: 401.6
click at [763, 332] on div "3 4 3 5 5 2 3 4 3 3 4 4 3 4 3 10 2 2 13 12 2 6 79 4 44 3 9 121 16 4 8 15 25 20 …" at bounding box center [591, 356] width 850 height 491
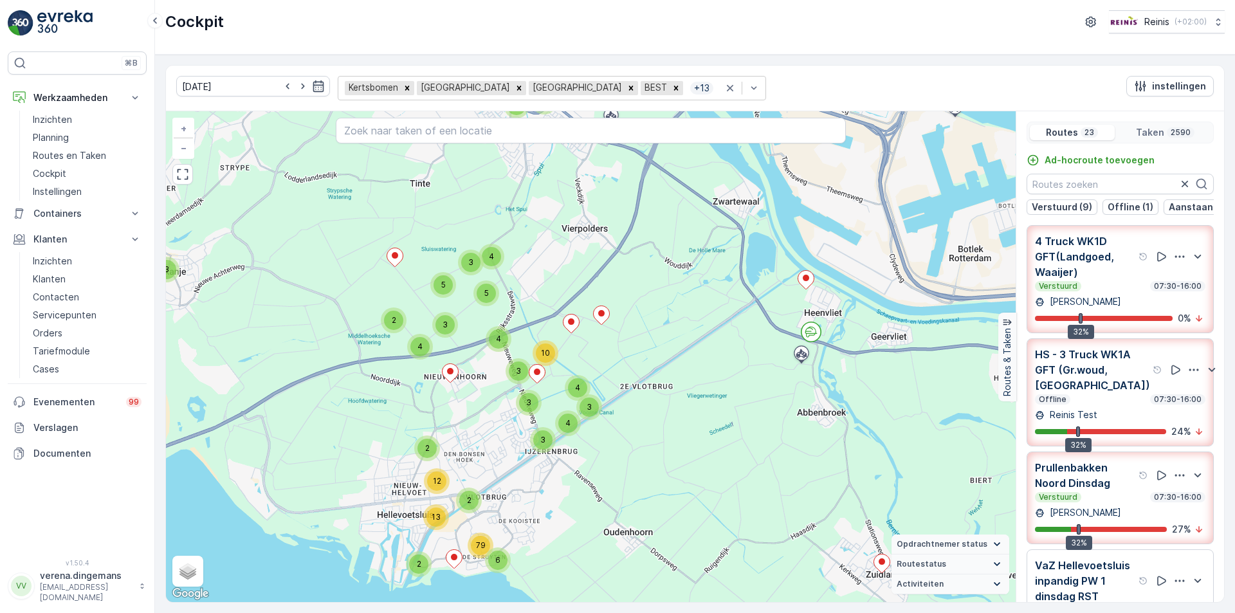
drag, startPoint x: 263, startPoint y: 330, endPoint x: 366, endPoint y: 398, distance: 123.1
click at [366, 398] on div "3 4 3 5 5 2 3 4 3 3 4 4 3 4 3 10 2 2 13 12 2 6 79 4 44 3 9 121 16 4 8 15 25 20 …" at bounding box center [591, 356] width 850 height 491
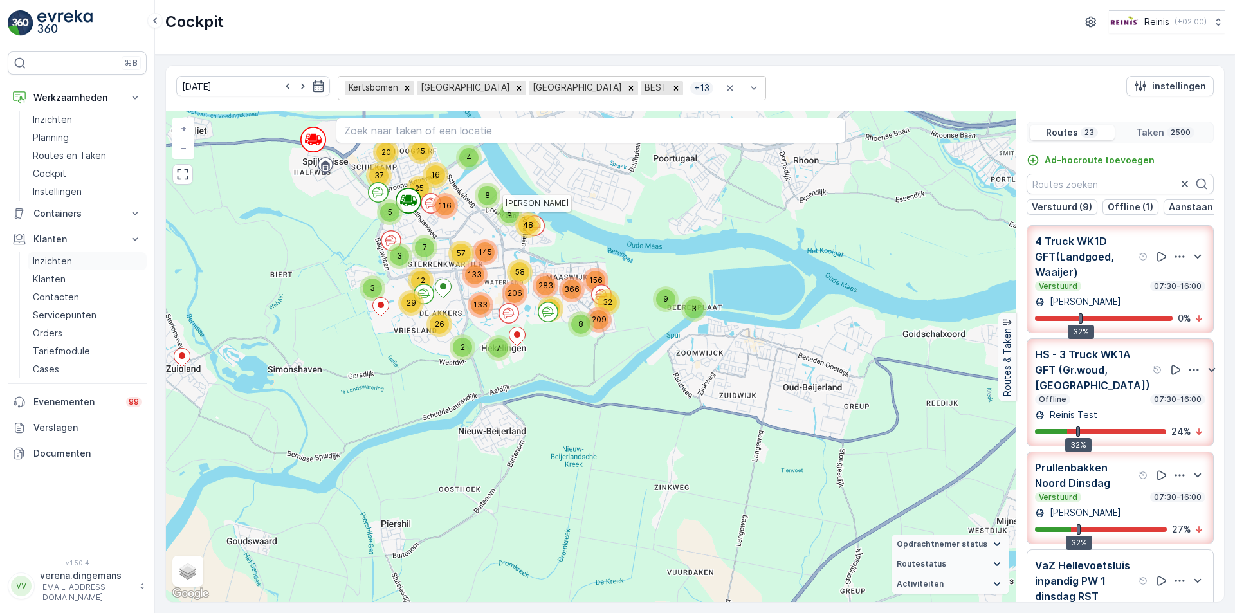
drag, startPoint x: 819, startPoint y: 462, endPoint x: 119, endPoint y: 256, distance: 729.6
click at [119, 256] on div "⌘B Werkzaamheden Inzichten Planning Routes en Taken Cockpit Instellingen Contai…" at bounding box center [617, 306] width 1235 height 613
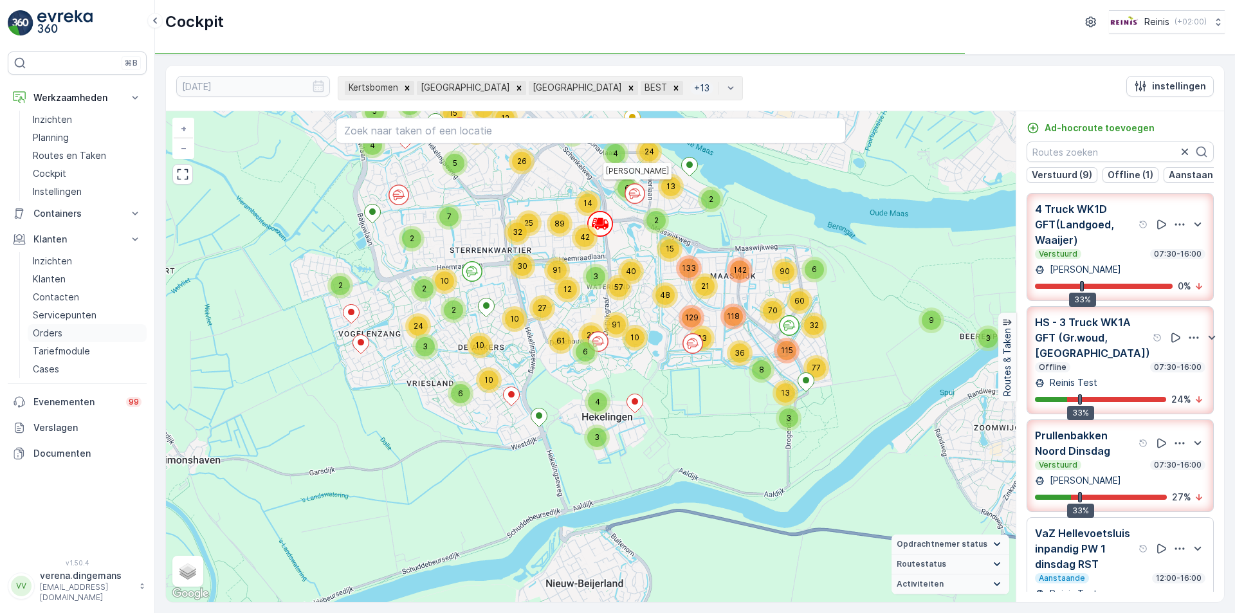
click at [55, 331] on p "Orders" at bounding box center [48, 333] width 30 height 13
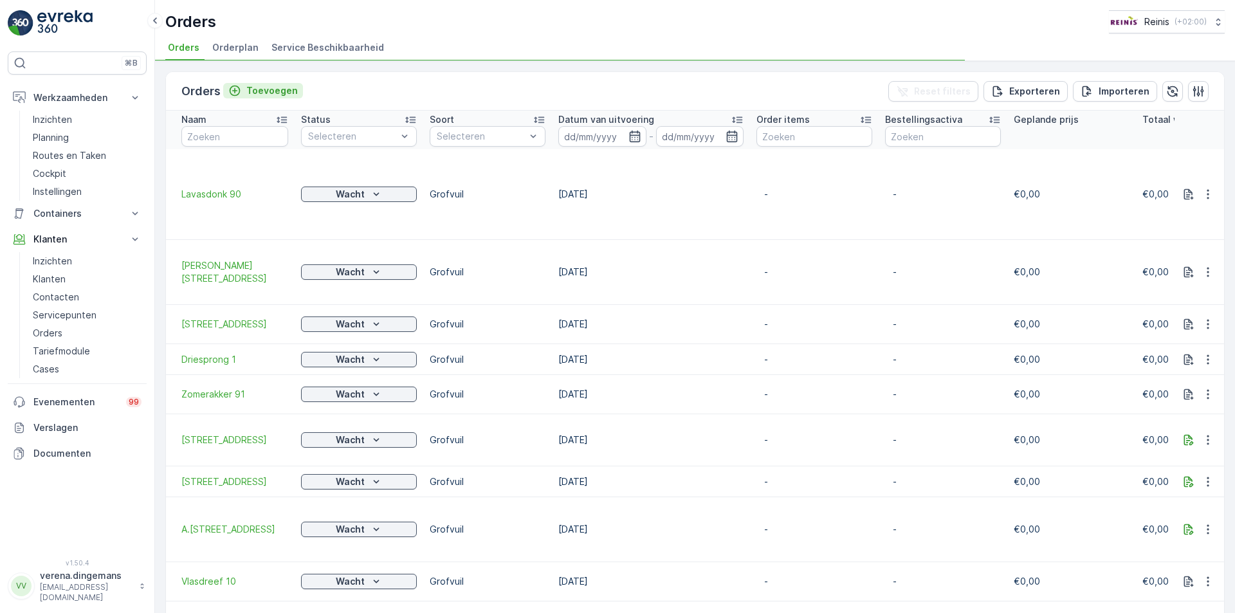
click at [266, 93] on p "Toevoegen" at bounding box center [271, 90] width 51 height 13
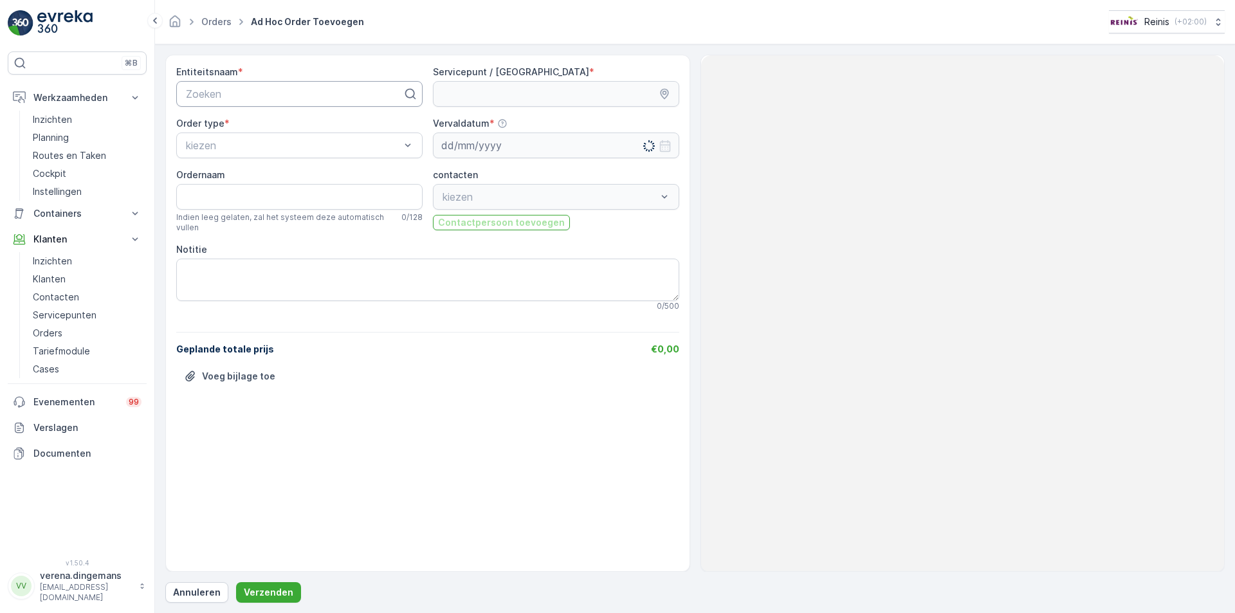
click at [237, 89] on div at bounding box center [294, 94] width 219 height 12
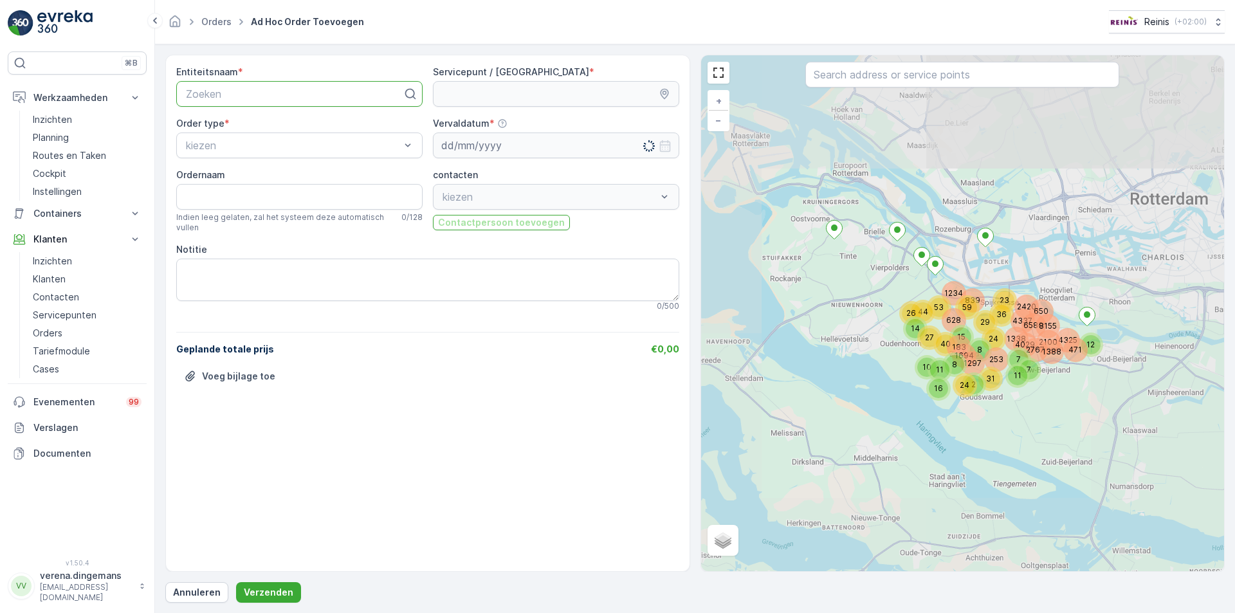
click at [250, 94] on div at bounding box center [294, 94] width 219 height 12
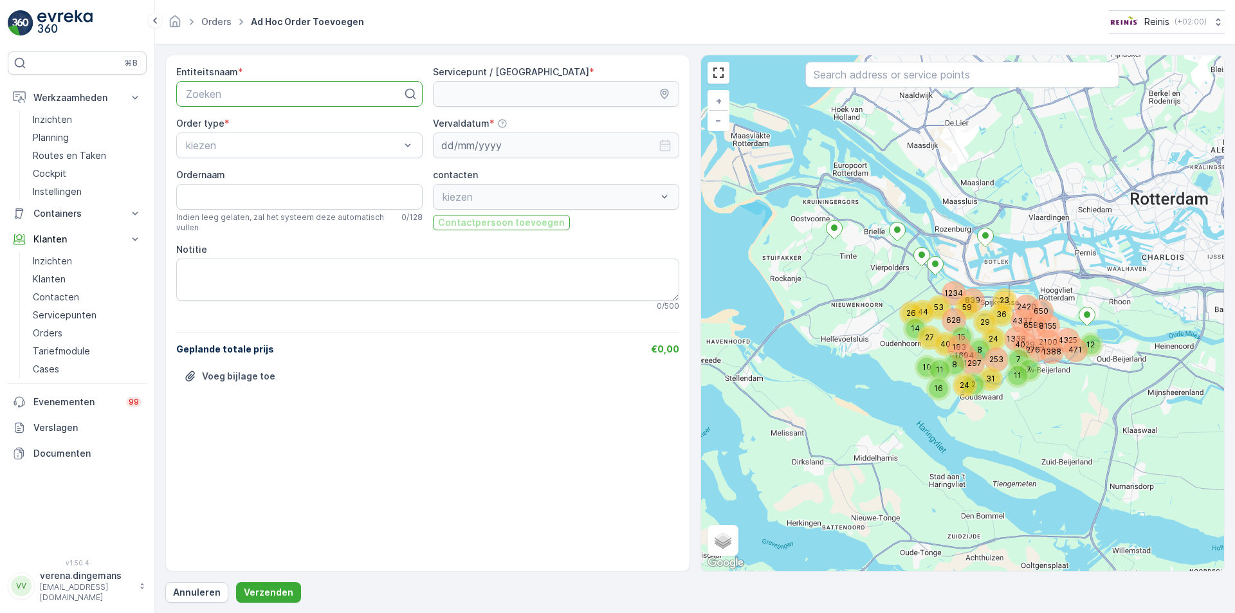
click at [234, 100] on p "Zoeken" at bounding box center [294, 93] width 217 height 15
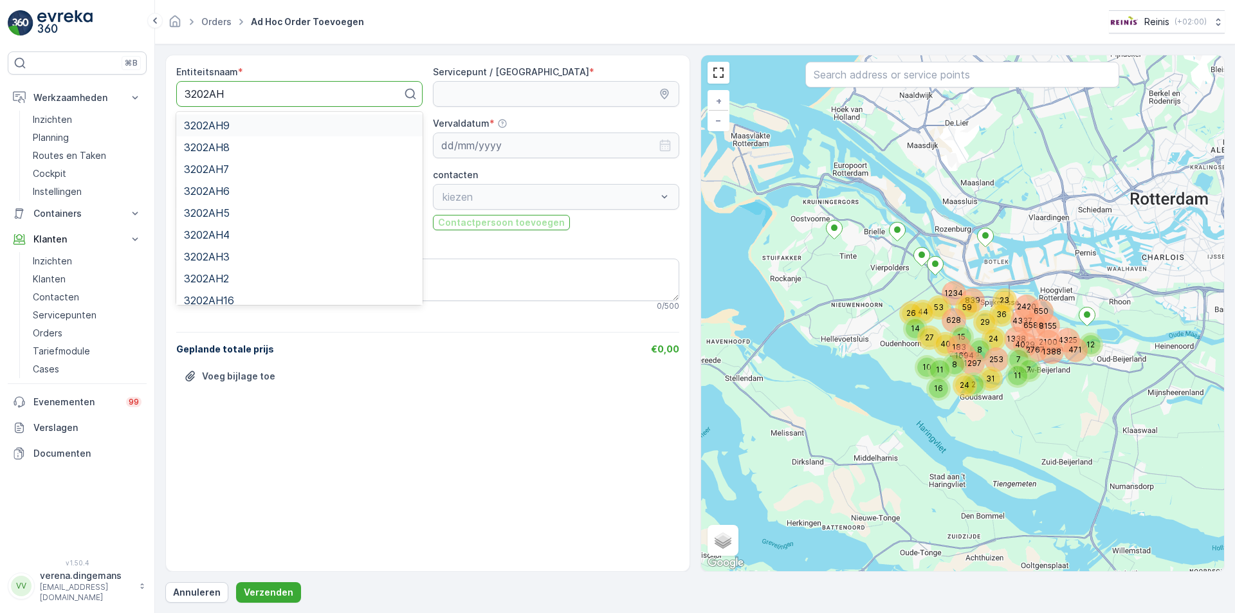
type input "3202AH2"
click at [244, 123] on div "3202AH2" at bounding box center [299, 126] width 231 height 12
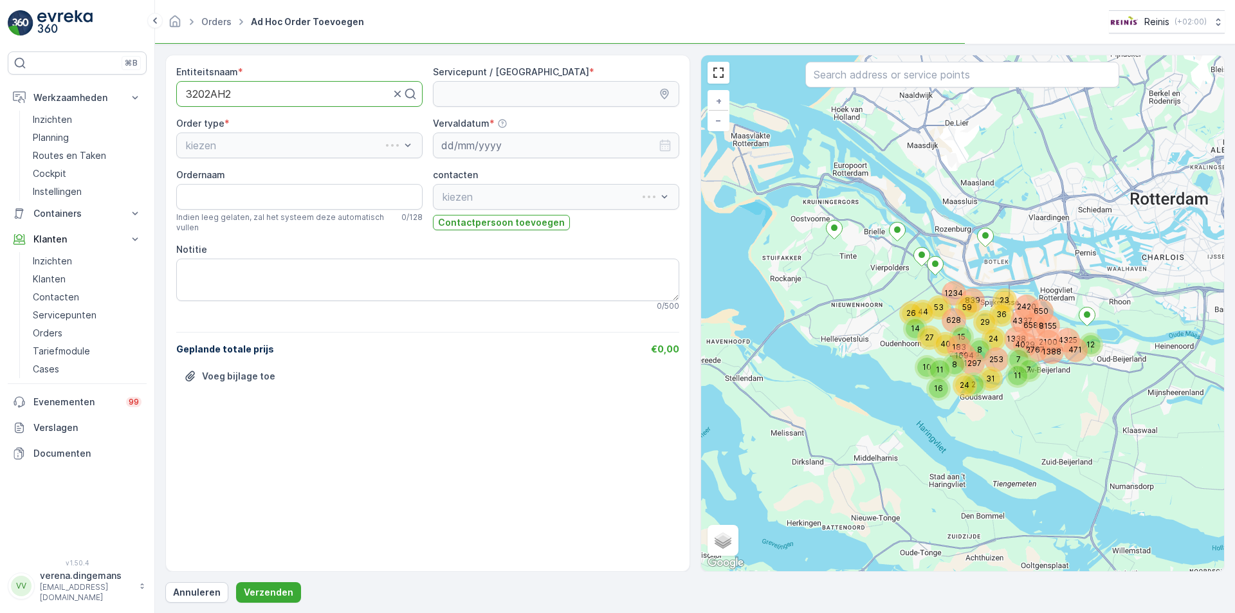
click at [226, 140] on div "kiezen" at bounding box center [299, 146] width 246 height 26
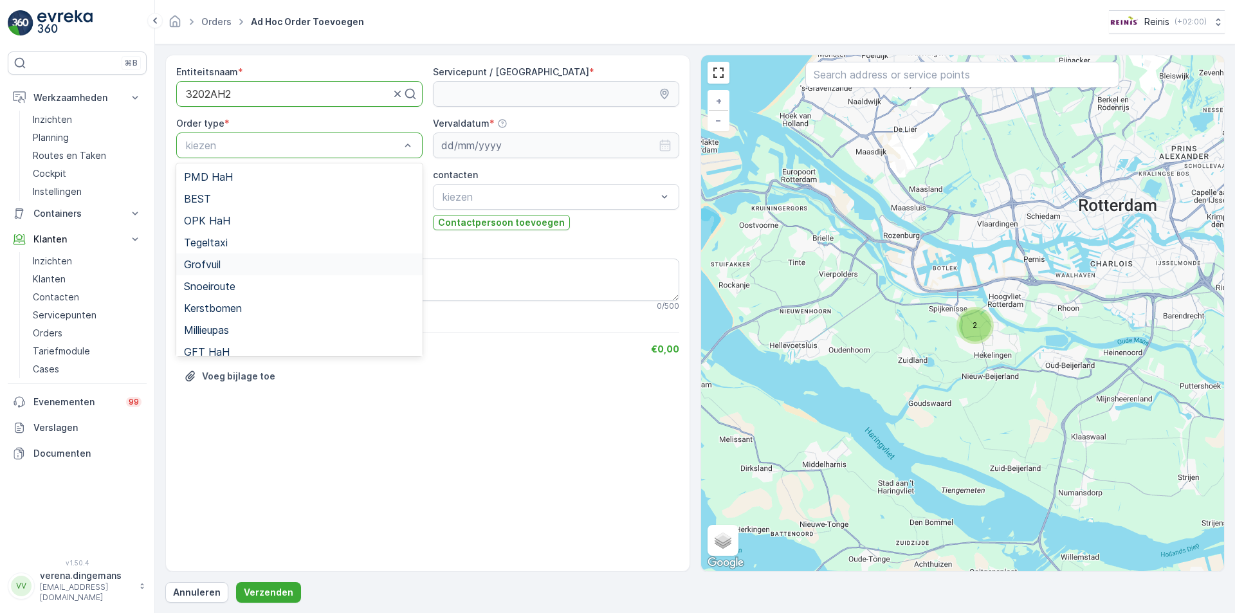
click at [206, 264] on span "Grofvuil" at bounding box center [202, 265] width 37 height 12
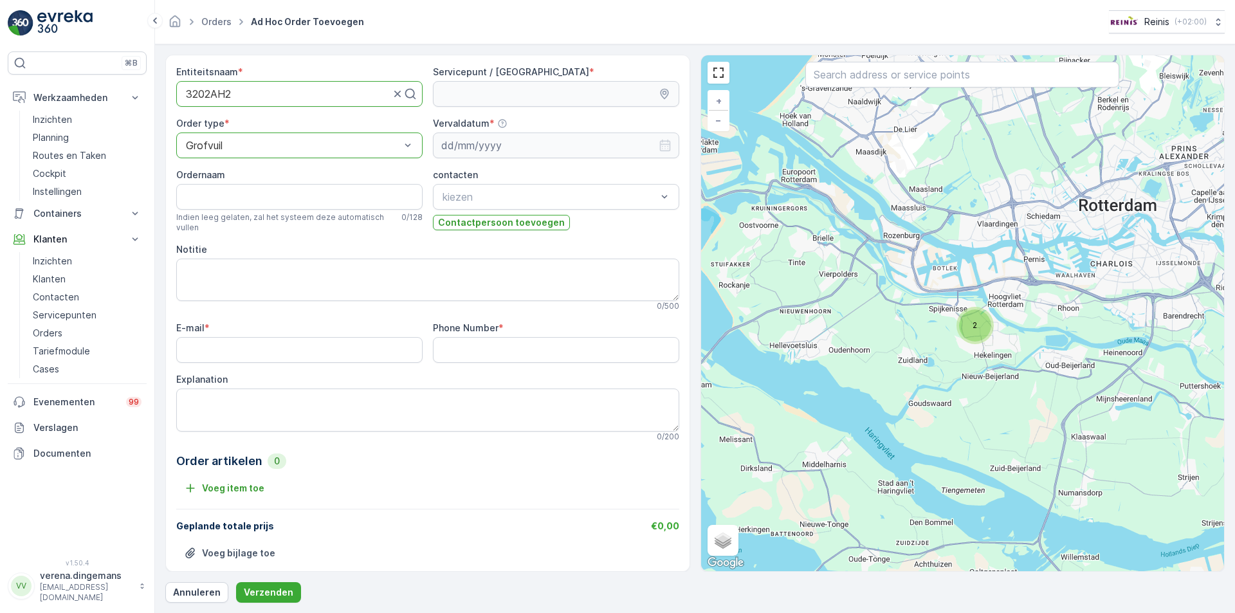
click at [262, 197] on input "Ordernaam" at bounding box center [299, 197] width 246 height 26
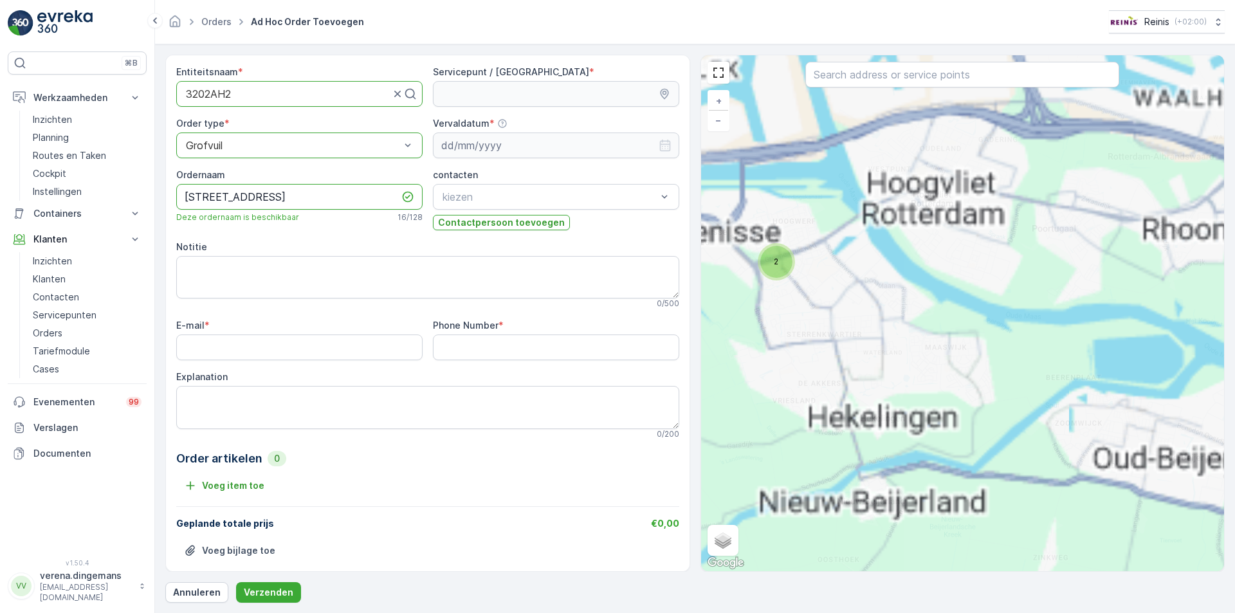
type input "Da Costastraat 2"
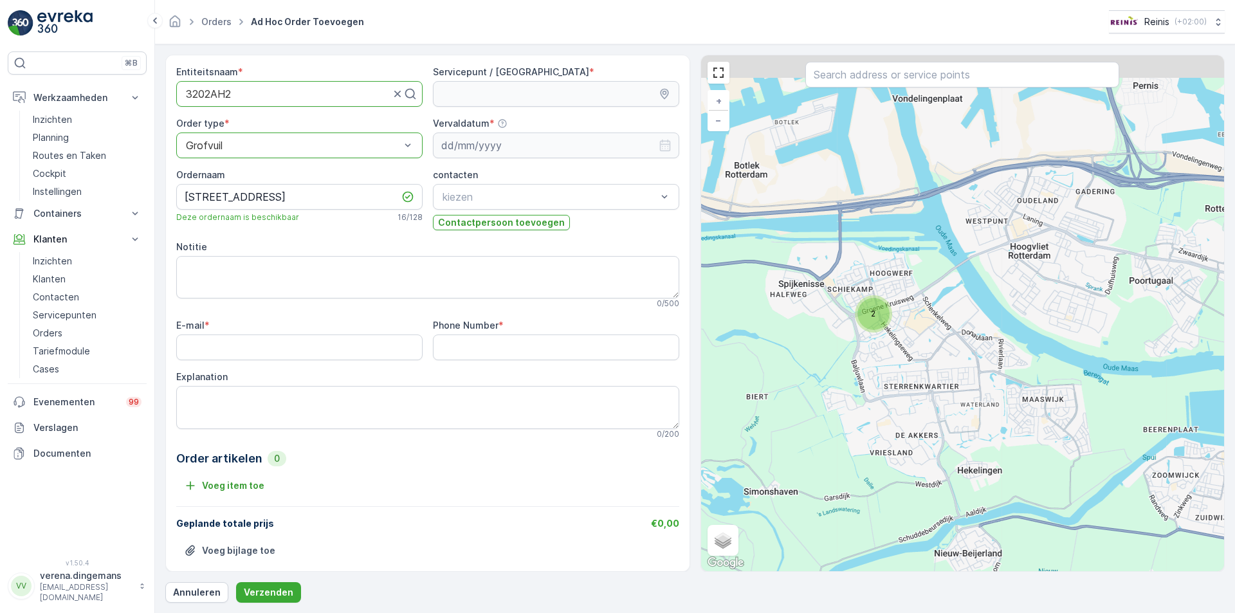
drag, startPoint x: 825, startPoint y: 303, endPoint x: 922, endPoint y: 355, distance: 110.2
click at [922, 355] on div "2 + − Satelliet stappenplan Terrein Hybride Leaflet Sneltoetsen Kaartgegevens K…" at bounding box center [963, 313] width 524 height 516
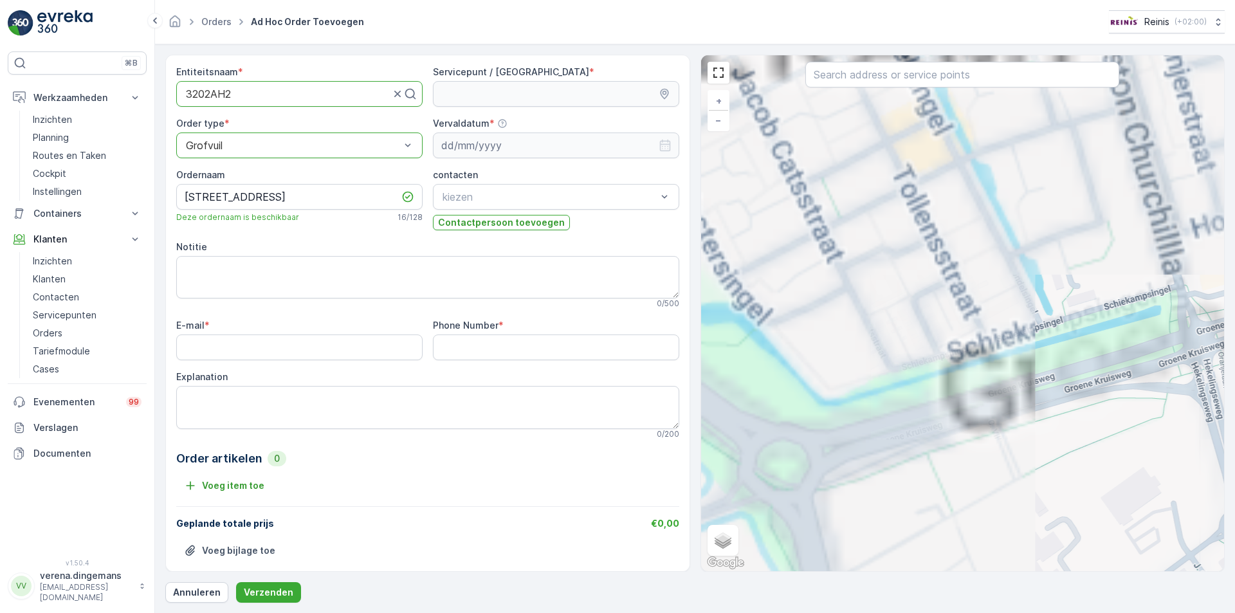
drag, startPoint x: 795, startPoint y: 230, endPoint x: 1126, endPoint y: 578, distance: 480.5
click at [1126, 578] on div "Entiteitsnaam * 3202AH2 Servicepunt / Locatie * Order type * option Grofvuil, s…" at bounding box center [695, 329] width 1060 height 548
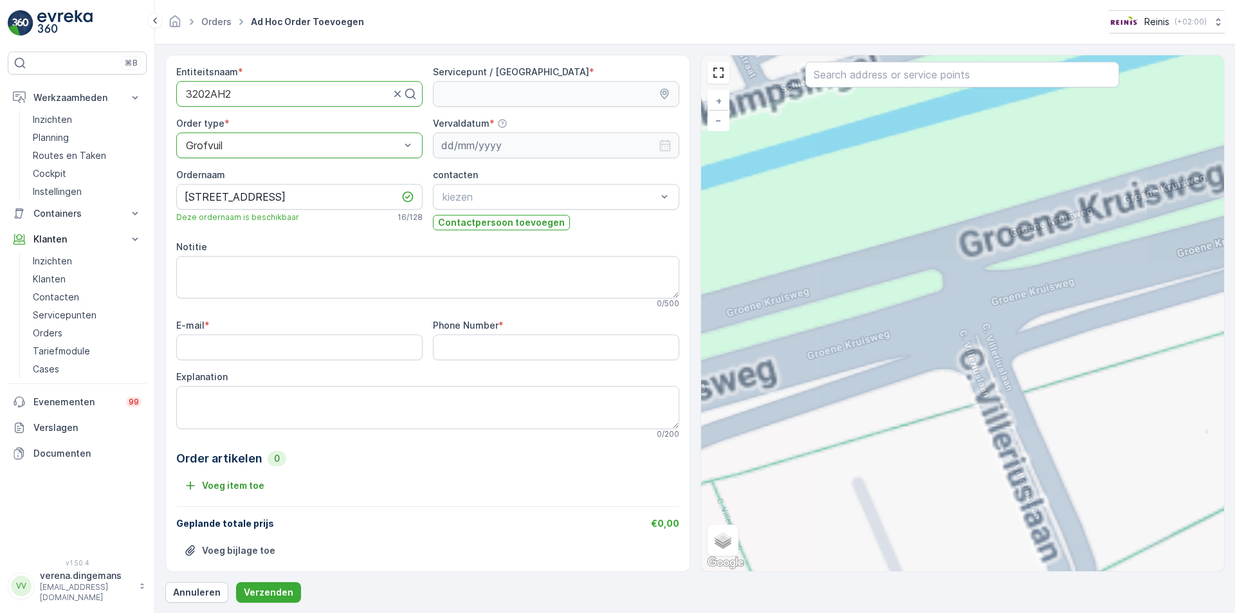
drag, startPoint x: 863, startPoint y: 215, endPoint x: 1034, endPoint y: 638, distance: 456.6
click at [1034, 612] on html "⌘B Werkzaamheden Inzichten Planning Routes en Taken Cockpit Instellingen Contai…" at bounding box center [617, 306] width 1235 height 613
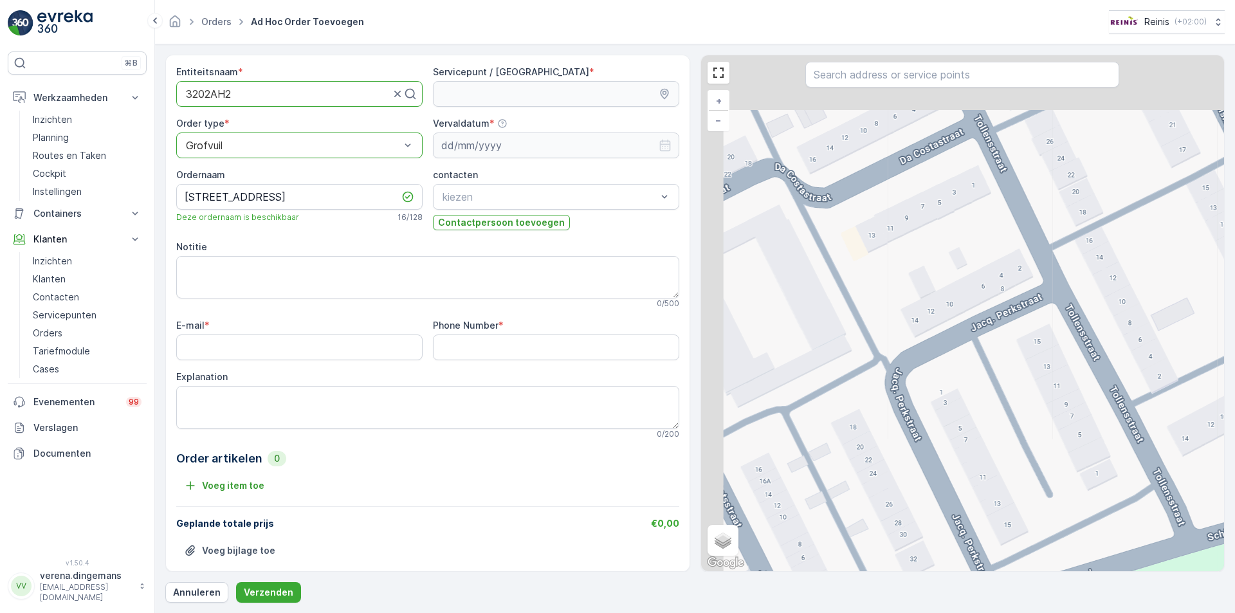
drag, startPoint x: 947, startPoint y: 430, endPoint x: 1047, endPoint y: 592, distance: 189.8
click at [1047, 592] on div "Entiteitsnaam * 3202AH2 Servicepunt / Locatie * Order type * option Grofvuil, s…" at bounding box center [695, 329] width 1060 height 548
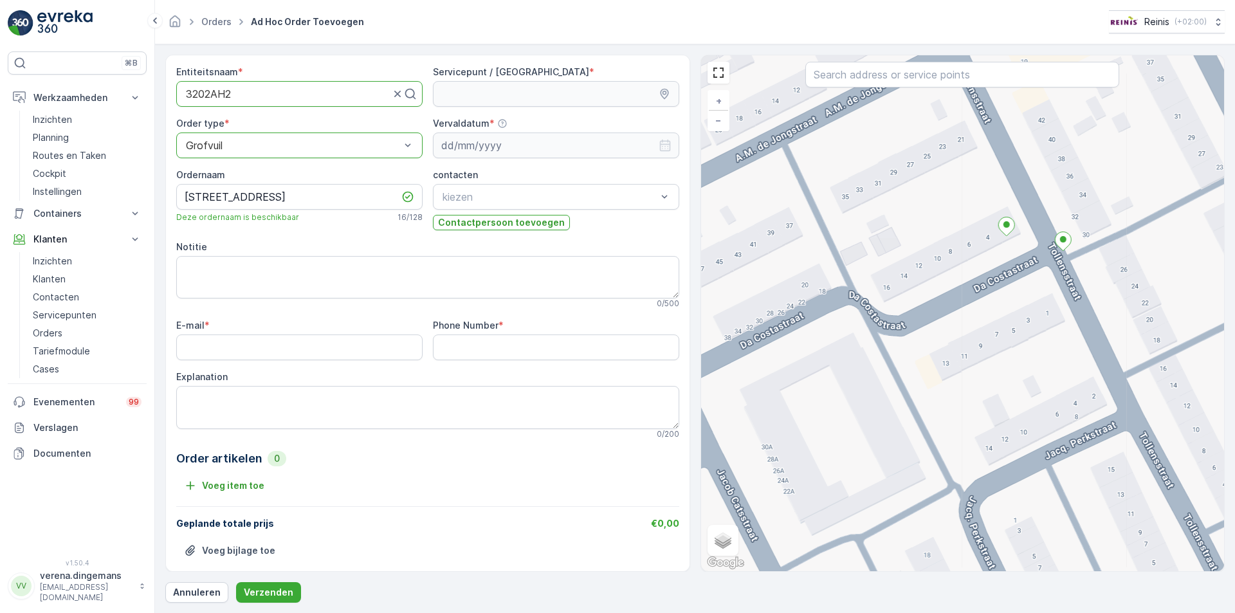
click at [1031, 241] on div "+ − Satelliet stappenplan Terrein Hybride Leaflet Sneltoetsen Kaartgegevens Kaa…" at bounding box center [963, 313] width 524 height 516
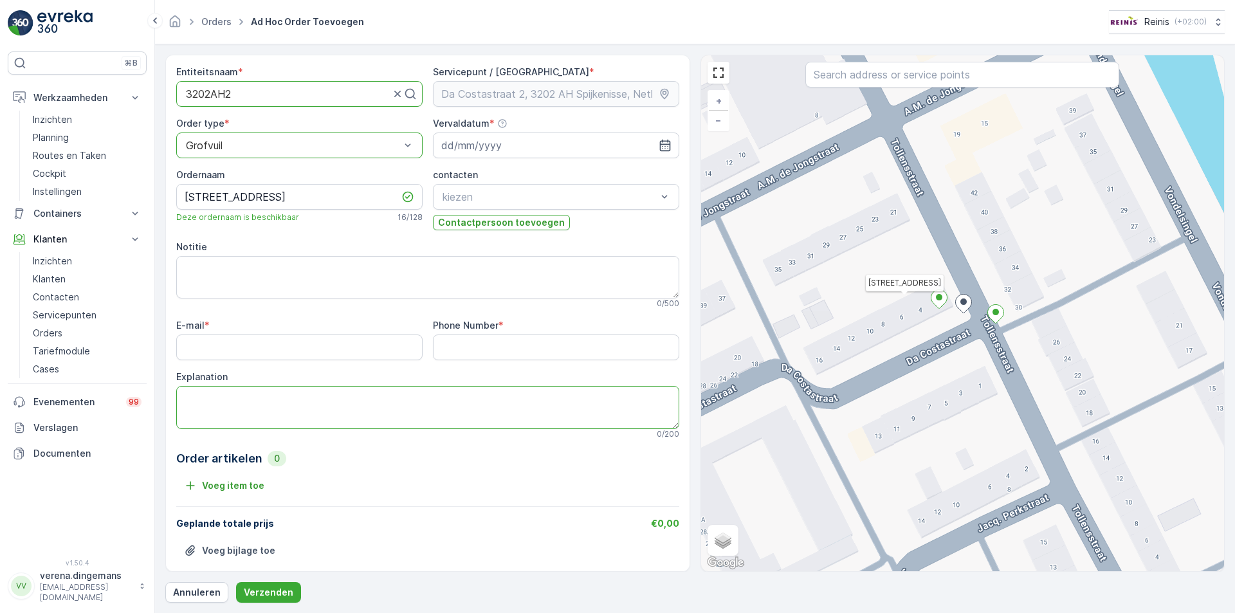
click at [281, 389] on textarea "Explanation" at bounding box center [427, 407] width 503 height 42
type textarea "@"
type textarea "2x tapijten 4x tuinstoelen ingeklapt"
click at [499, 347] on Number "Phone Number" at bounding box center [556, 348] width 246 height 26
type Number "00181284915"
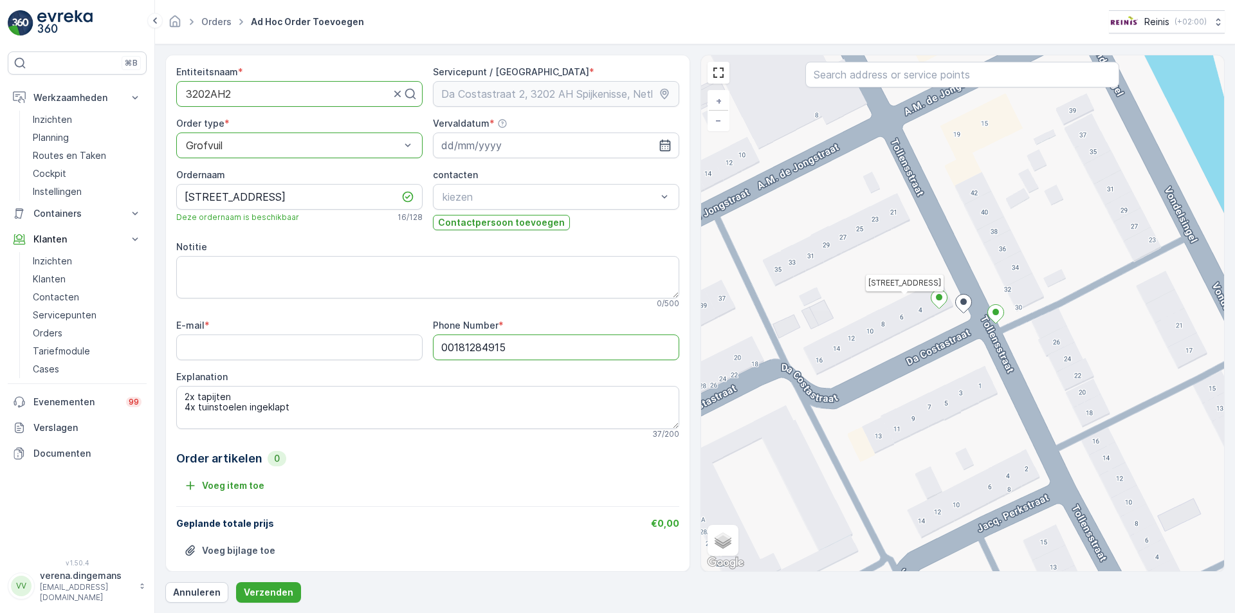
click at [339, 354] on input "E-mail" at bounding box center [299, 348] width 246 height 26
type input "[EMAIL_ADDRESS][DOMAIN_NAME]"
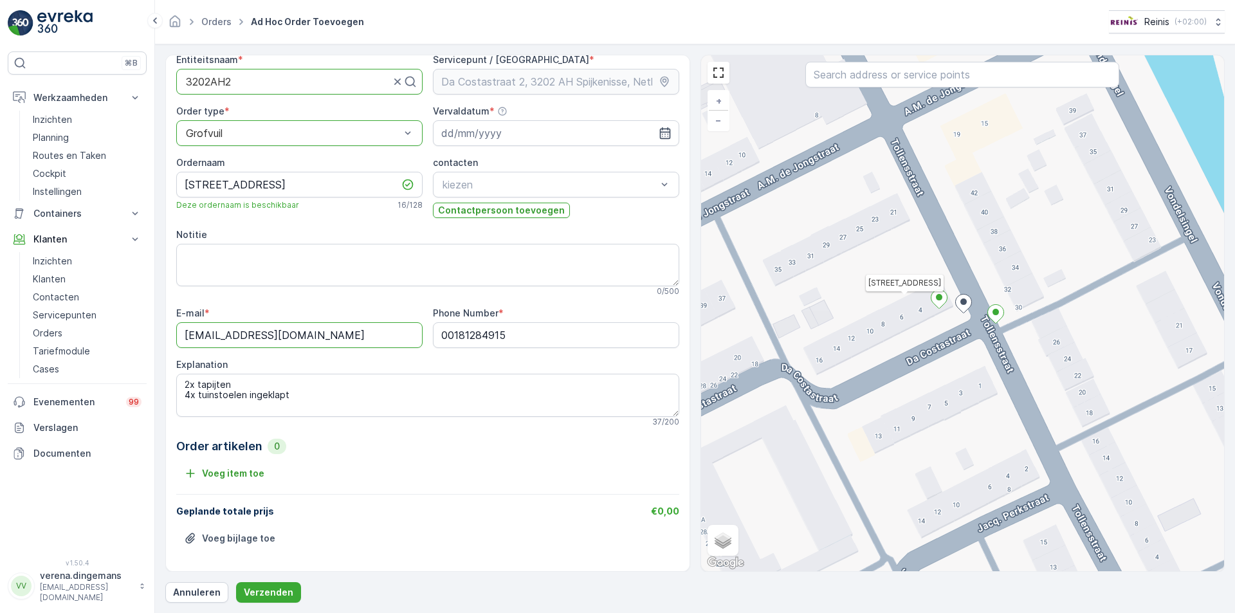
scroll to position [15, 0]
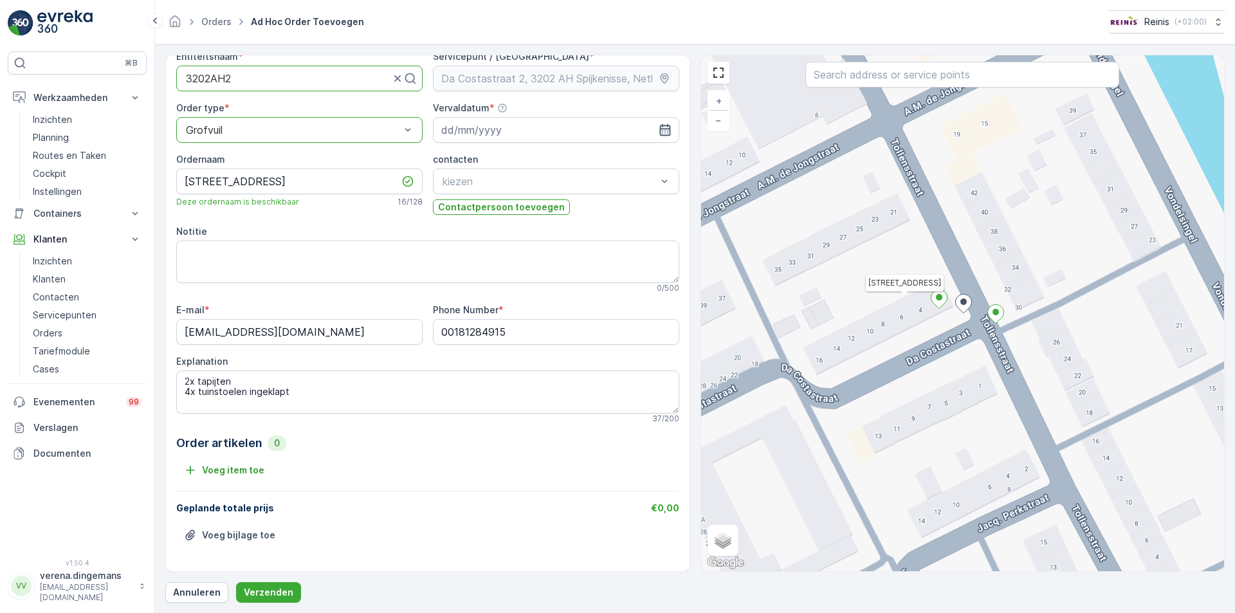
click at [661, 127] on icon "button" at bounding box center [665, 130] width 13 height 13
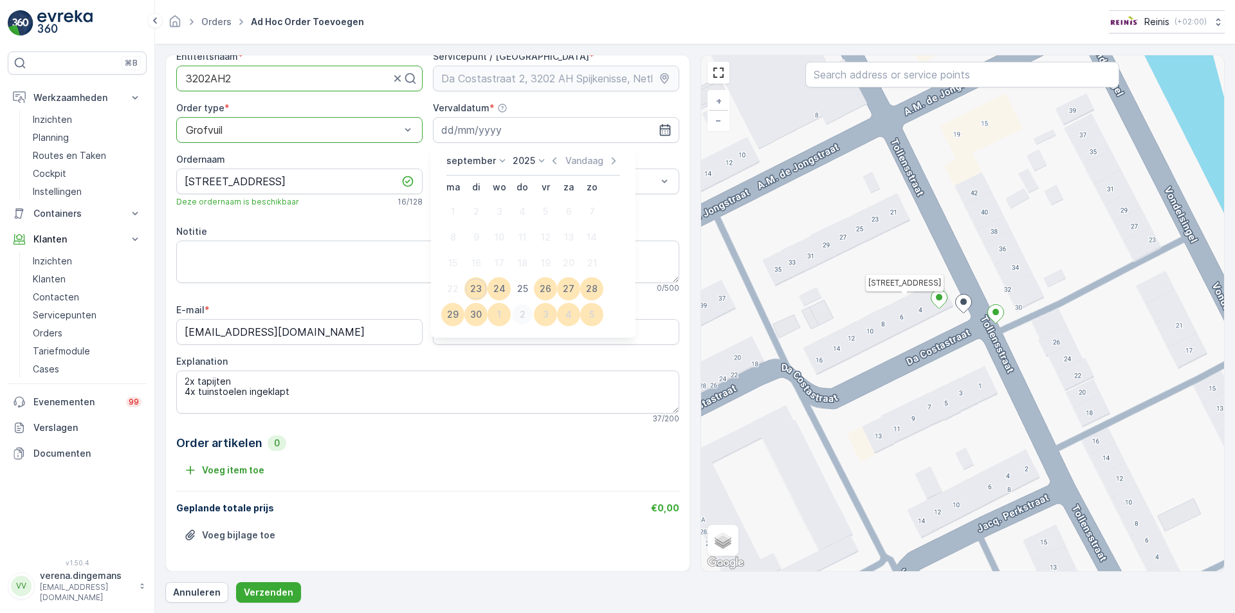
click at [518, 310] on div "2" at bounding box center [522, 314] width 21 height 21
type input "[DATE]"
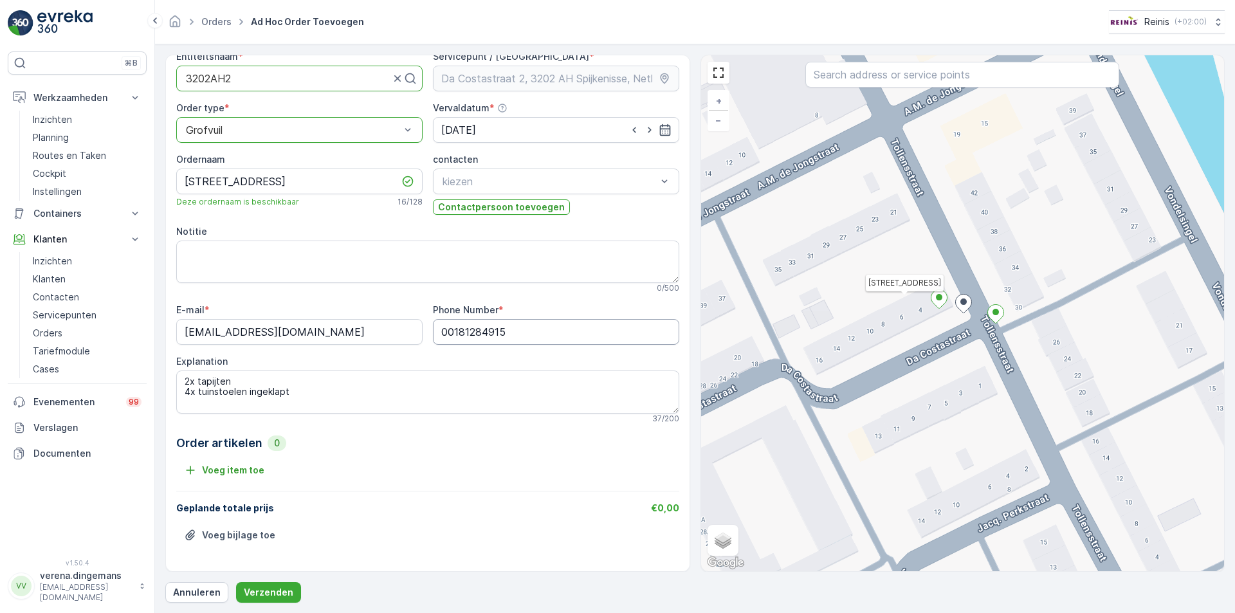
click at [448, 326] on Number "00181284915" at bounding box center [556, 332] width 246 height 26
type Number "0181284915"
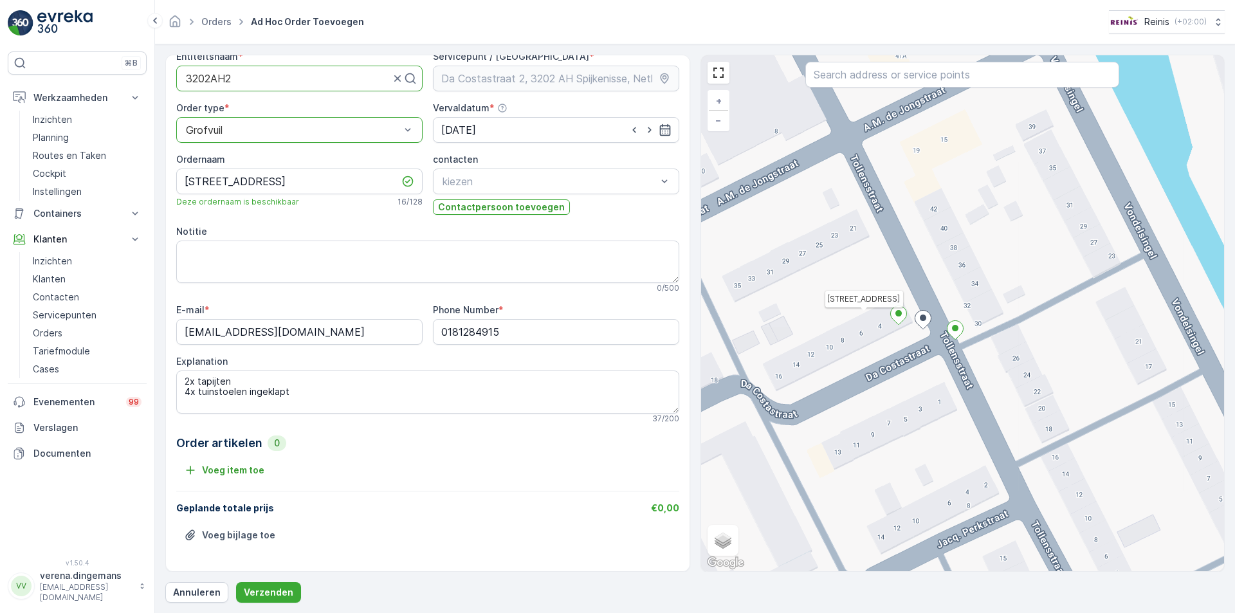
drag, startPoint x: 1051, startPoint y: 322, endPoint x: 1010, endPoint y: 338, distance: 43.6
click at [1010, 338] on div "Da Costastraat 2, 3202 AH Spijkenisse, Netherlands + − Satelliet stappenplan Te…" at bounding box center [963, 313] width 524 height 516
click at [259, 595] on p "Verzenden" at bounding box center [269, 592] width 50 height 13
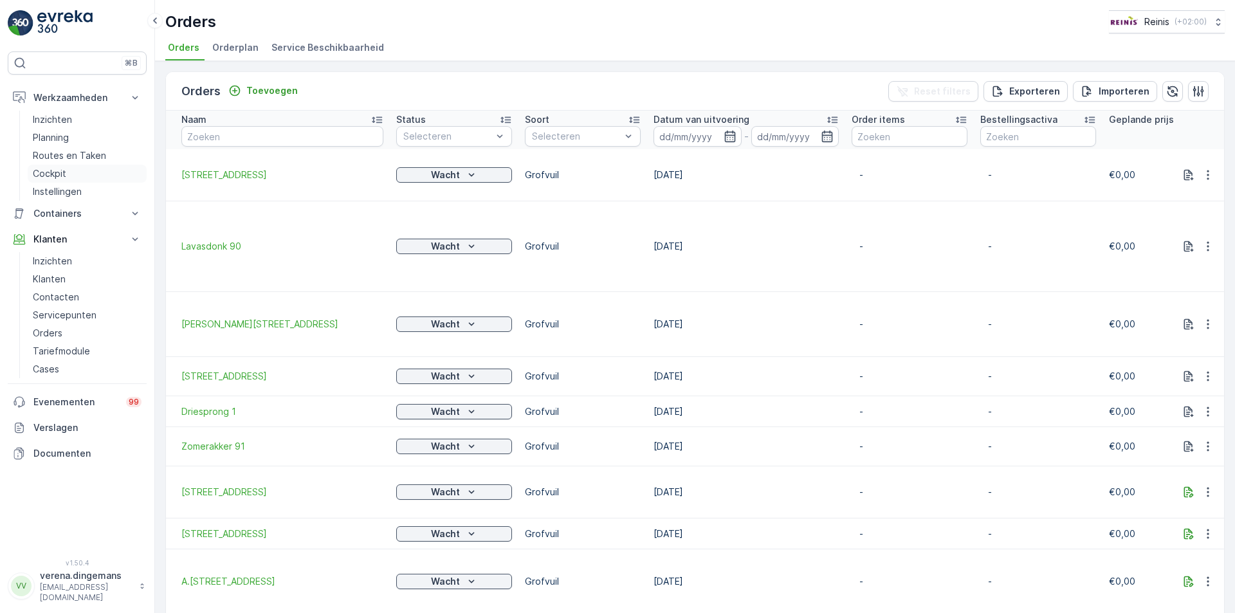
click at [51, 172] on p "Cockpit" at bounding box center [49, 173] width 33 height 13
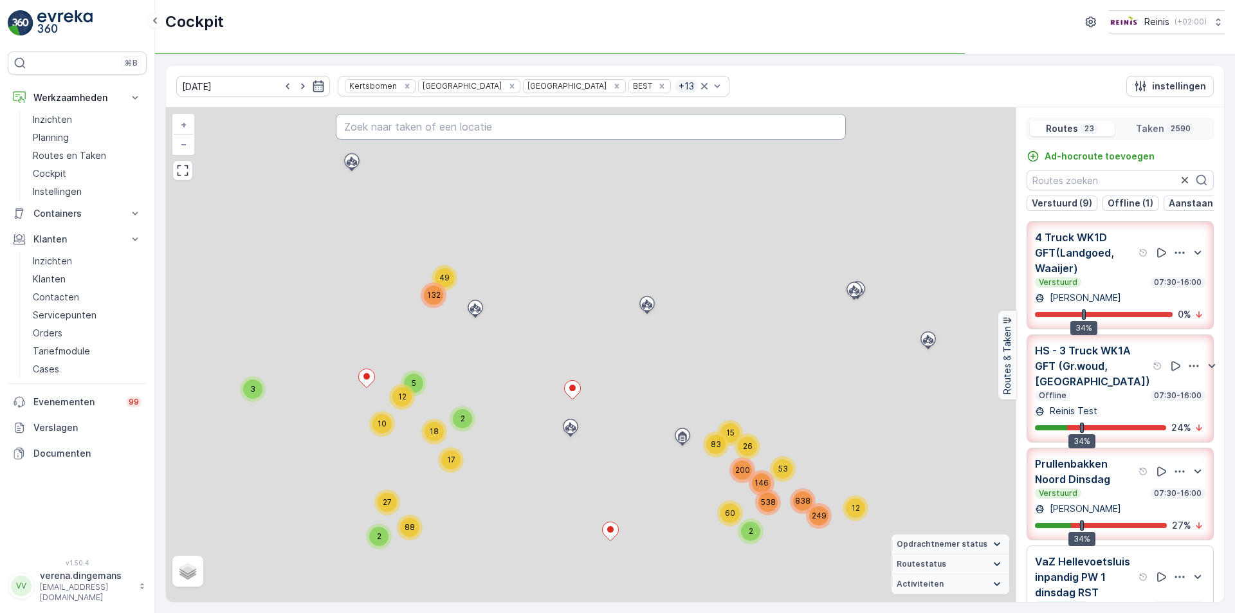
click at [451, 124] on input "text" at bounding box center [591, 127] width 510 height 26
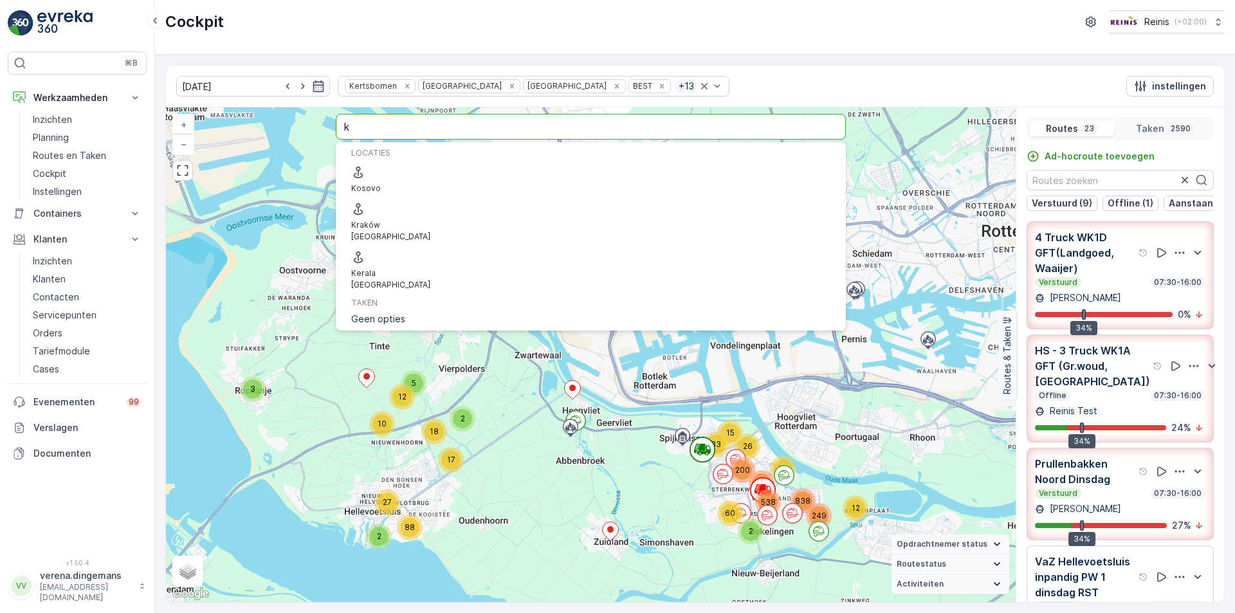
click at [409, 131] on input "k" at bounding box center [591, 127] width 510 height 26
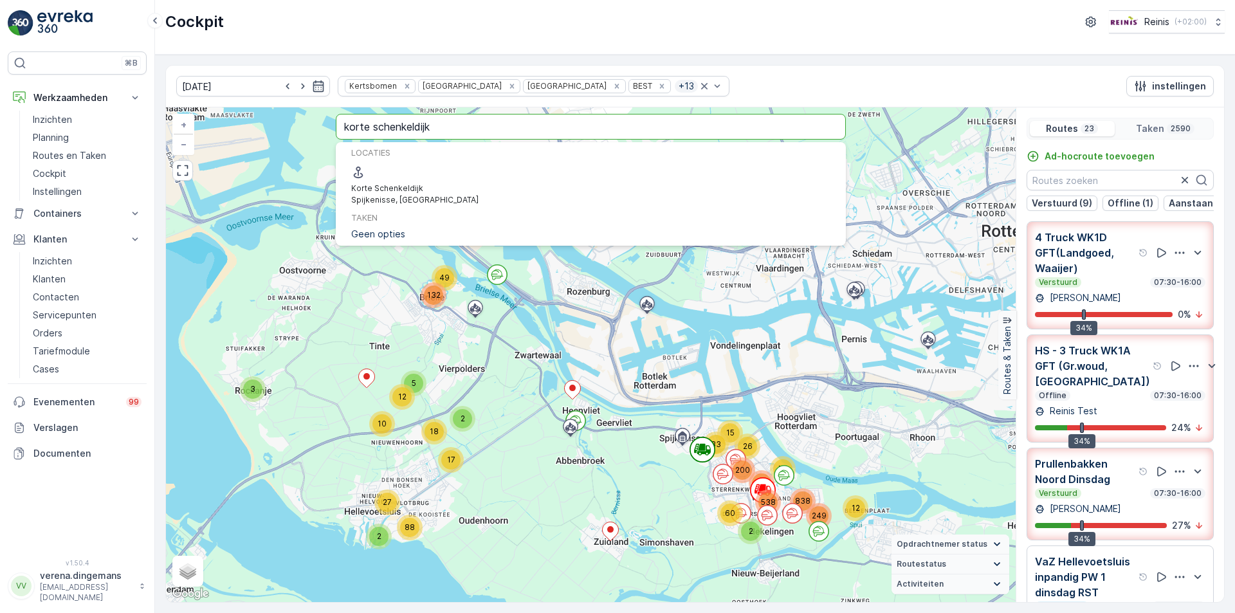
type input "korte schenkeldijk"
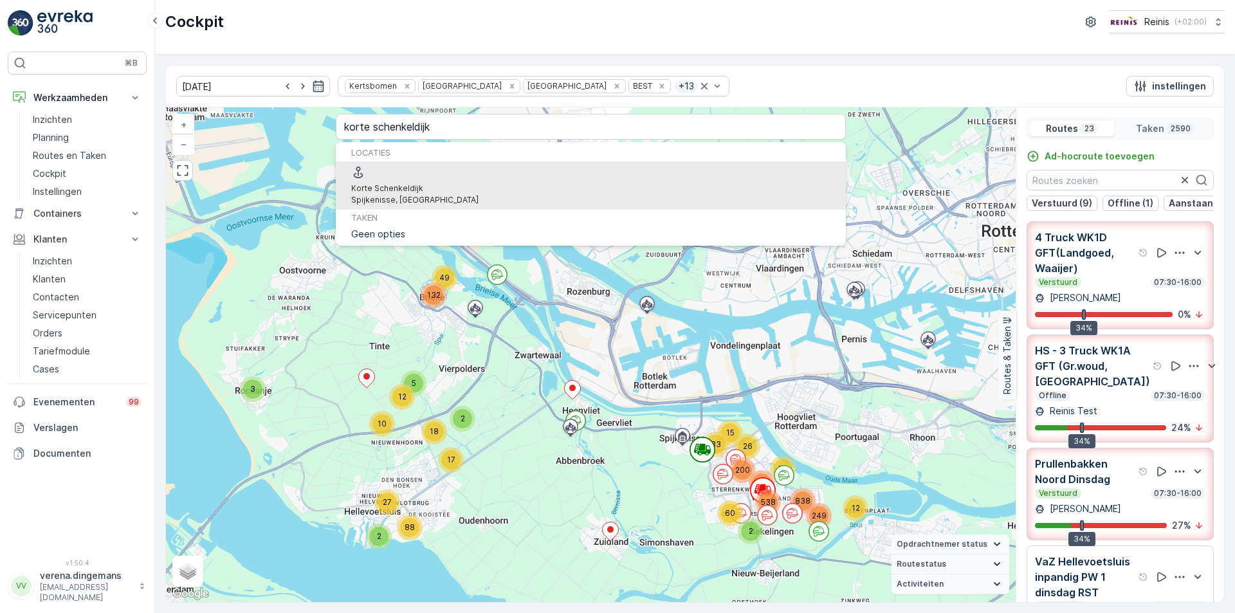
click at [423, 183] on span "Korte Schenkeldijk" at bounding box center [387, 188] width 72 height 10
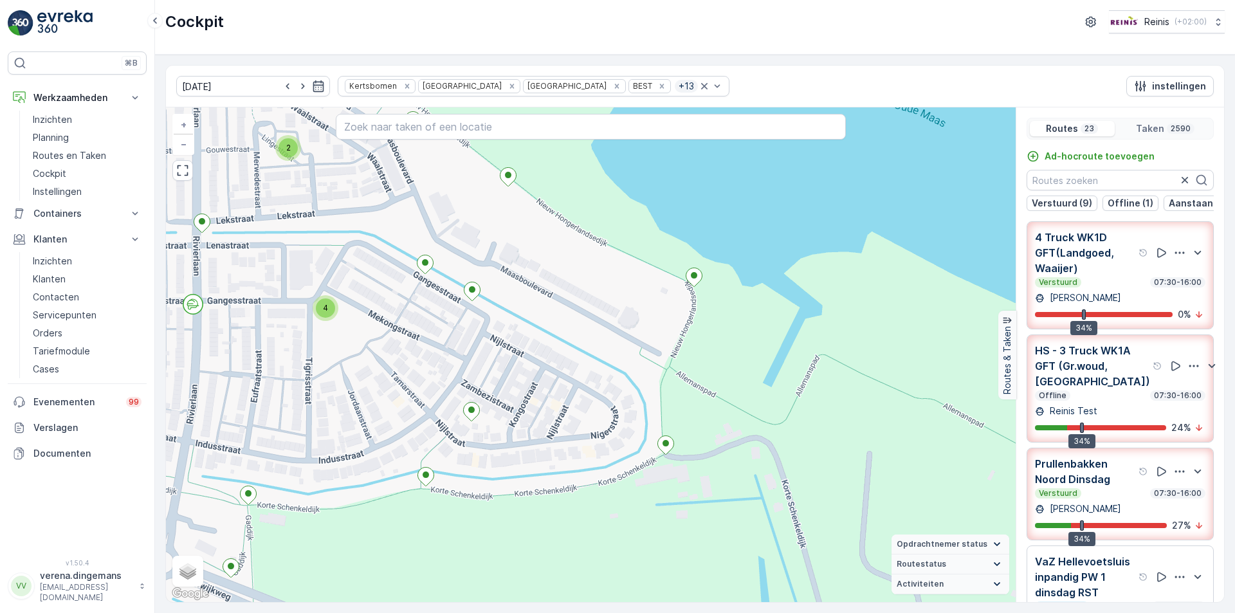
drag, startPoint x: 704, startPoint y: 329, endPoint x: 431, endPoint y: 332, distance: 273.4
click at [431, 332] on div "3 2 2 2 2 4 2 2 3 2 2 2 2 2 2 2 3 2 2 2 2 2 2 2 2 2 2 2 3 2 2 2 3 2 3 2 2 2 2 2…" at bounding box center [591, 354] width 850 height 495
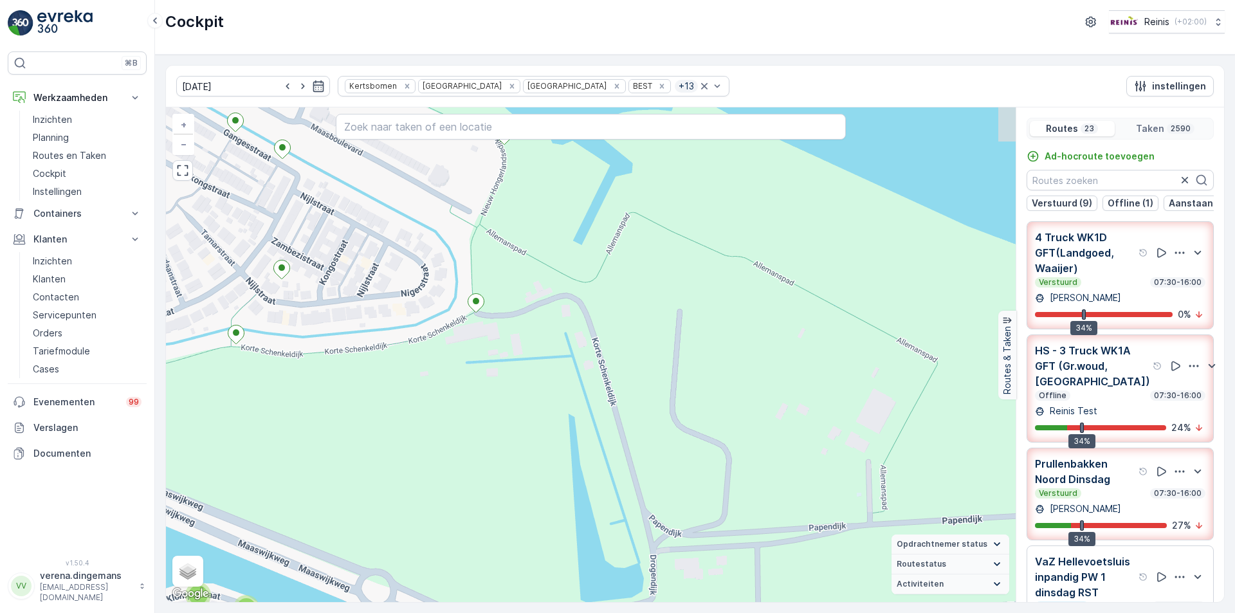
drag, startPoint x: 630, startPoint y: 297, endPoint x: 629, endPoint y: 418, distance: 121.0
click at [629, 418] on div "3 2 2 2 2 4 2 2 3 2 2 2 2 2 2 2 3 2 2 2 2 2 2 2 2 2 2 2 3 2 2 2 3 2 3 2 2 2 2 2…" at bounding box center [591, 354] width 850 height 495
click at [1110, 401] on div "Offline 07:30-16:00" at bounding box center [1120, 396] width 170 height 10
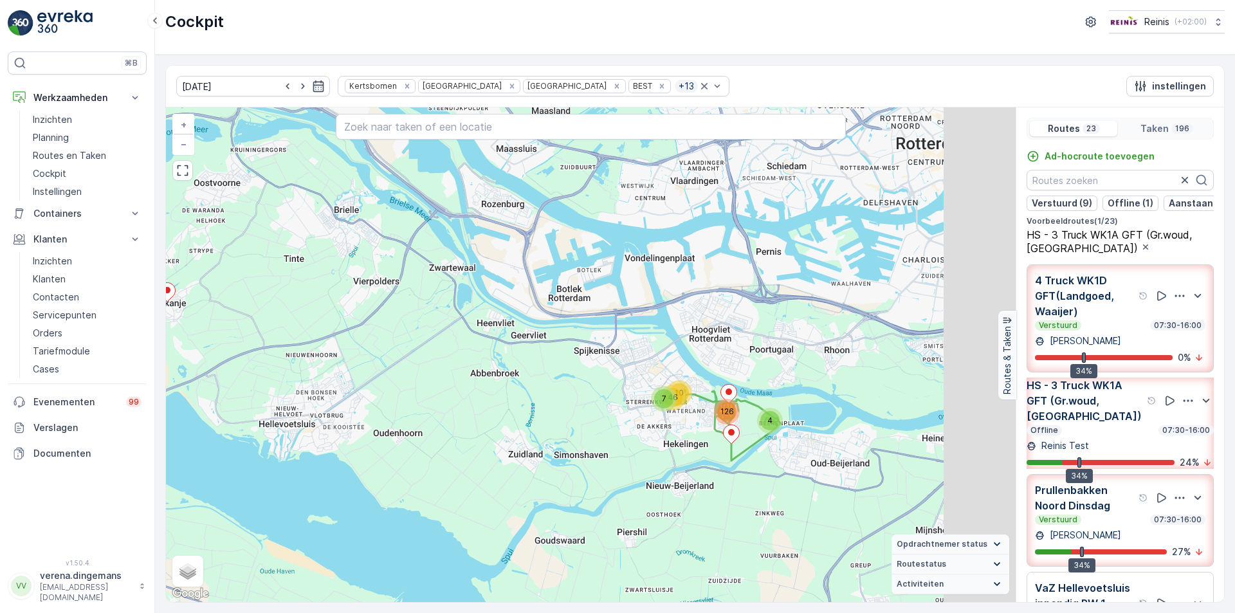
drag, startPoint x: 891, startPoint y: 423, endPoint x: 762, endPoint y: 444, distance: 130.4
click at [764, 445] on div "7 4 46 126 10 + − Satelliet stappenplan Terrein Hybride Leaflet Sneltoetsen Kaa…" at bounding box center [591, 354] width 850 height 495
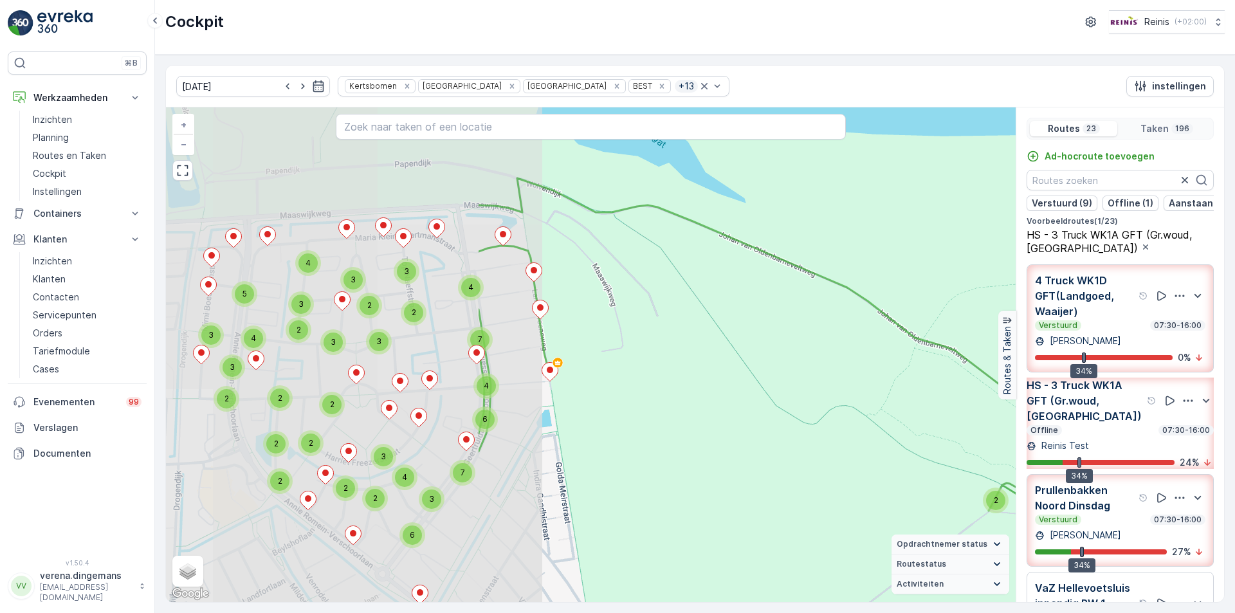
drag, startPoint x: 411, startPoint y: 329, endPoint x: 809, endPoint y: 385, distance: 401.5
click at [809, 385] on div "2 3 6 4 2 2 3 2 3 2 3 3 4 5 3 2 4 2 2 2 2 7 4 6 4 7 3 3 2 2 3 3 2 2 4 2 2 4 4 6…" at bounding box center [591, 354] width 850 height 495
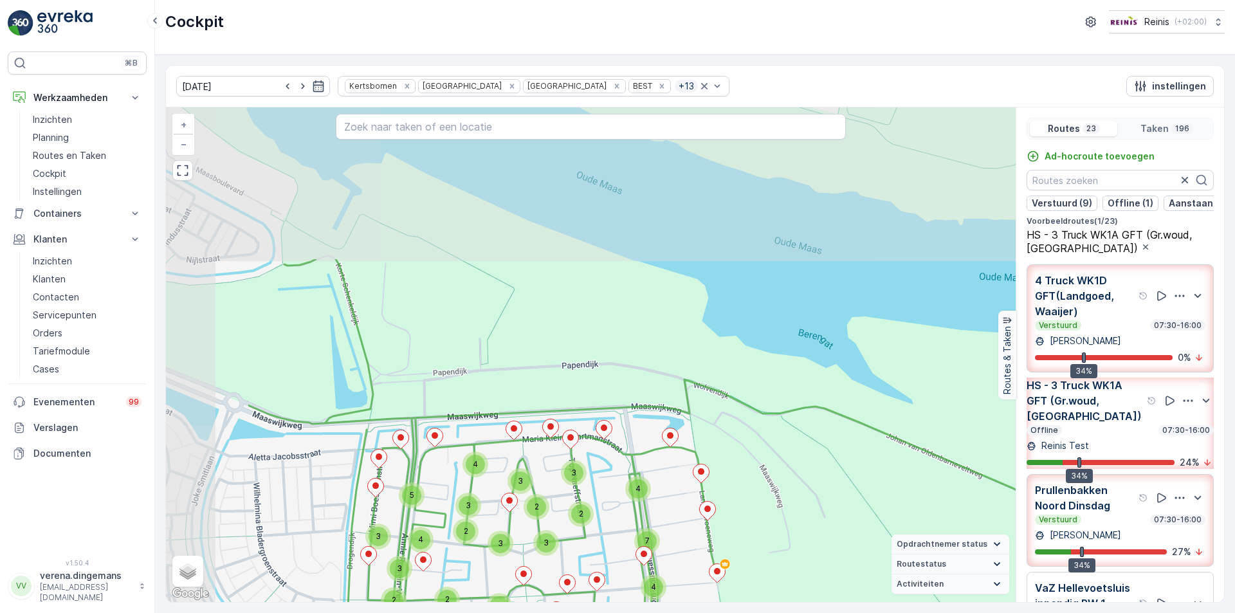
drag, startPoint x: 544, startPoint y: 232, endPoint x: 713, endPoint y: 438, distance: 267.4
click at [713, 438] on div "2 3 6 4 2 2 3 2 3 2 3 3 4 5 3 2 4 2 2 2 2 7 4 6 4 7 3 3 2 2 3 3 2 2 4 2 2 4 4 6…" at bounding box center [591, 354] width 850 height 495
